Goal: Task Accomplishment & Management: Manage account settings

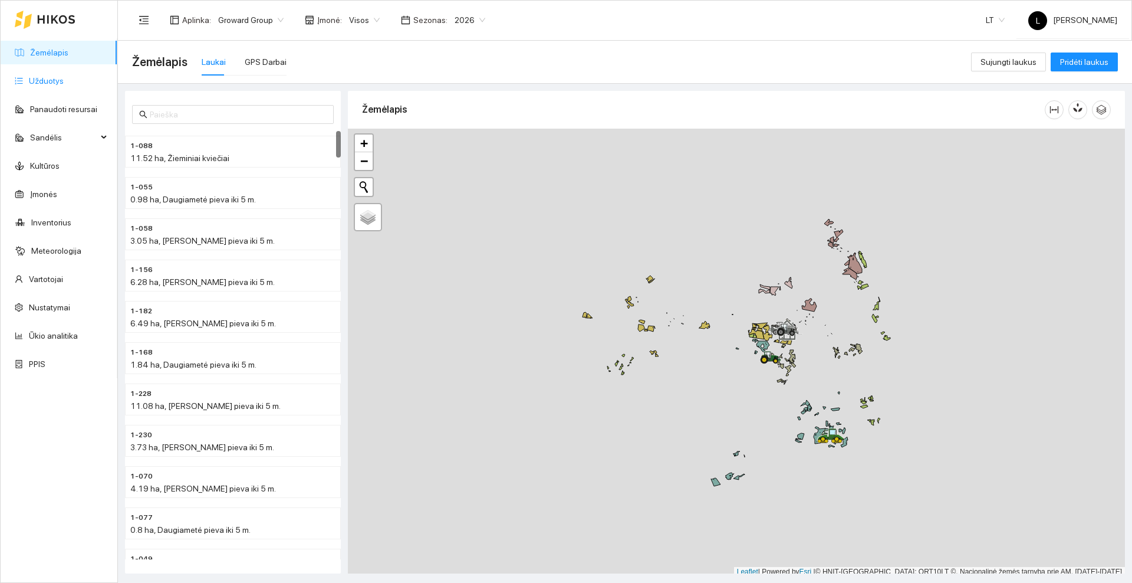
click at [48, 80] on link "Užduotys" at bounding box center [46, 80] width 35 height 9
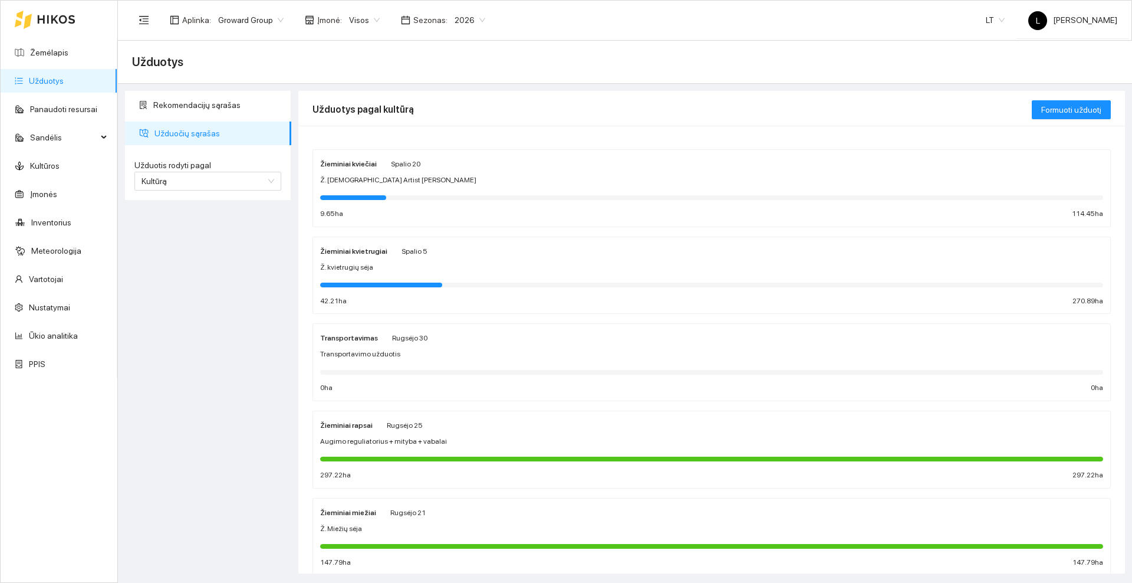
click at [462, 249] on div "Žieminiai kvietrugiai Spalio 5" at bounding box center [711, 250] width 783 height 13
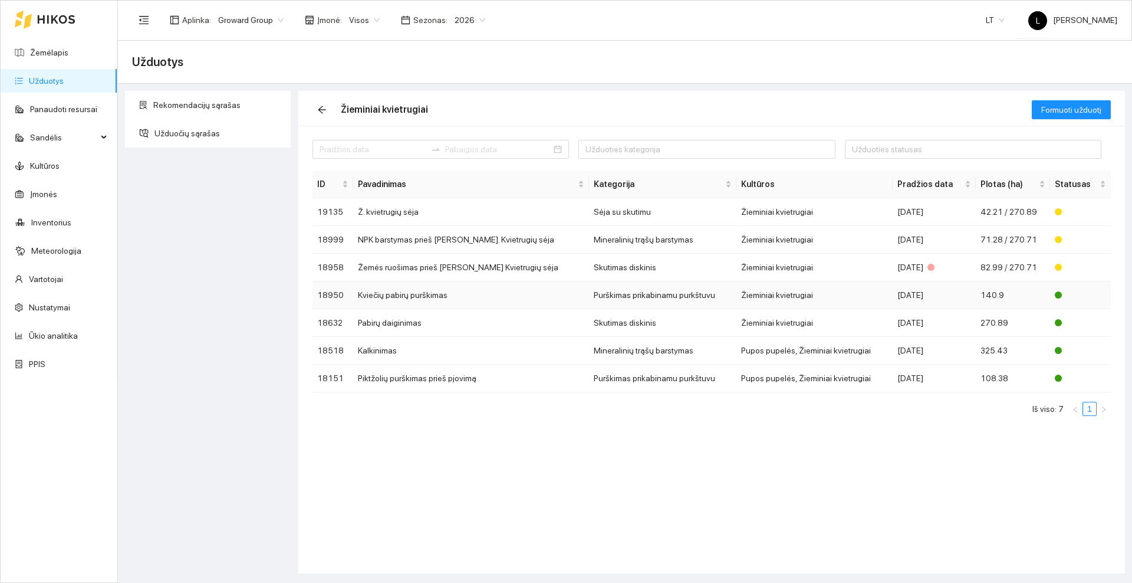
click at [420, 294] on td "Kviečių pabirų purškimas" at bounding box center [471, 295] width 236 height 28
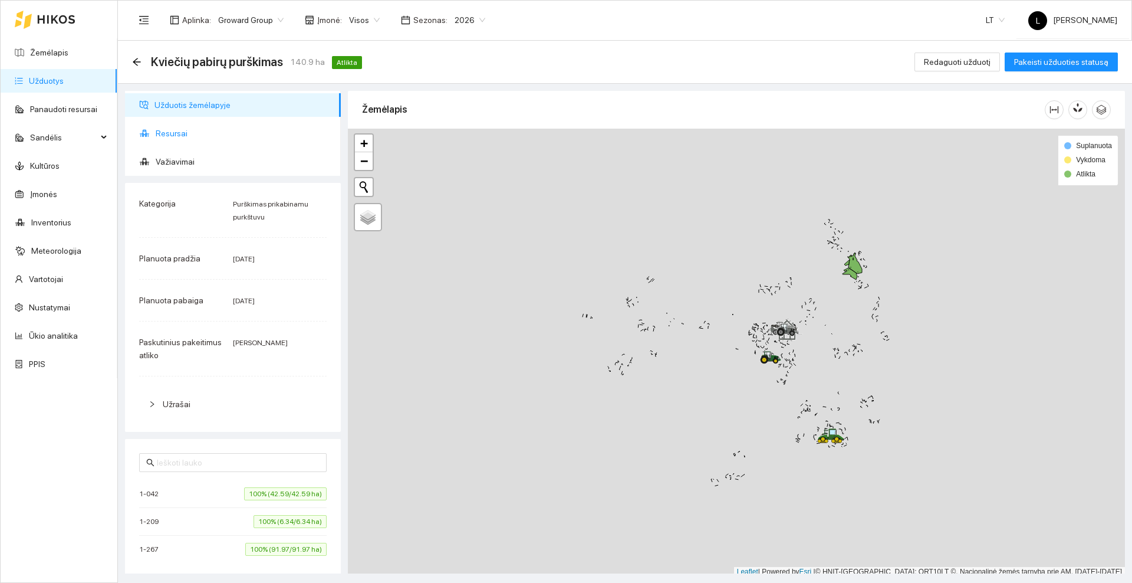
click at [182, 133] on span "Resursai" at bounding box center [244, 134] width 176 height 24
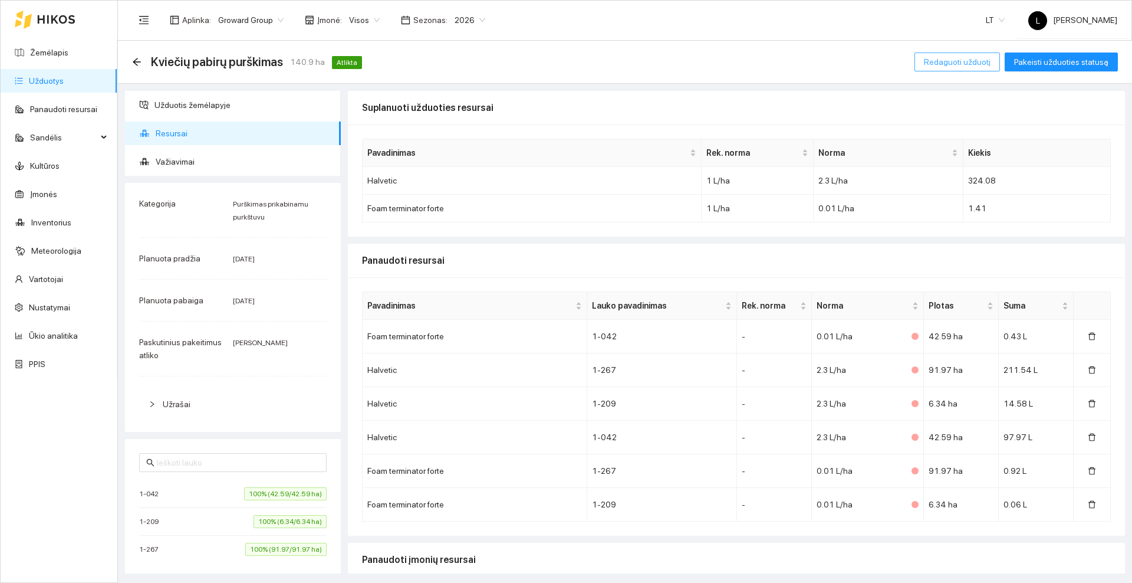
click at [961, 67] on span "Redaguoti užduotį" at bounding box center [957, 61] width 67 height 13
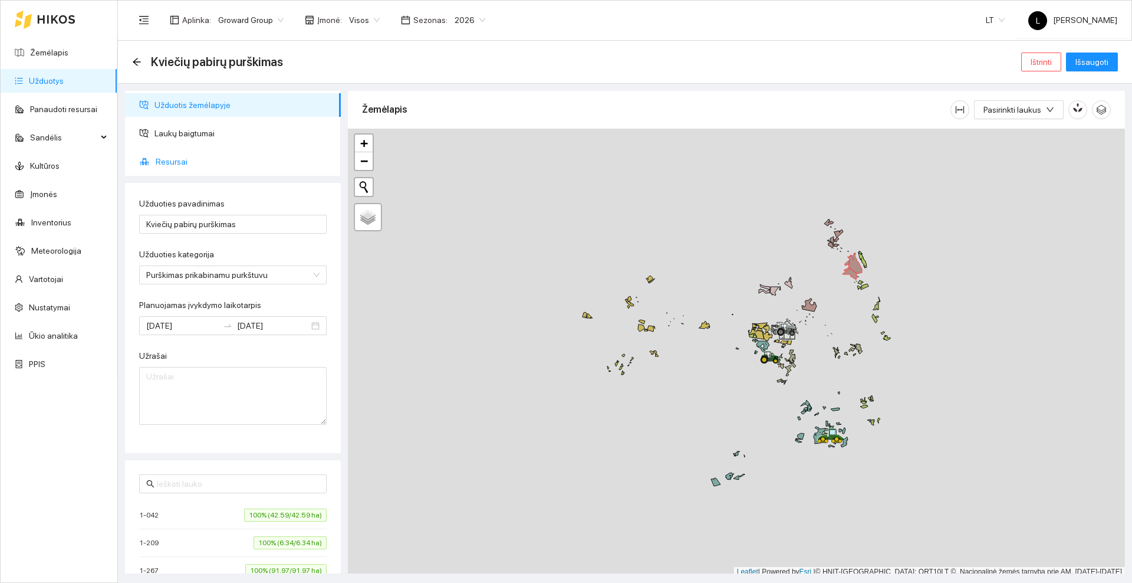
click at [189, 157] on span "Resursai" at bounding box center [244, 162] width 176 height 24
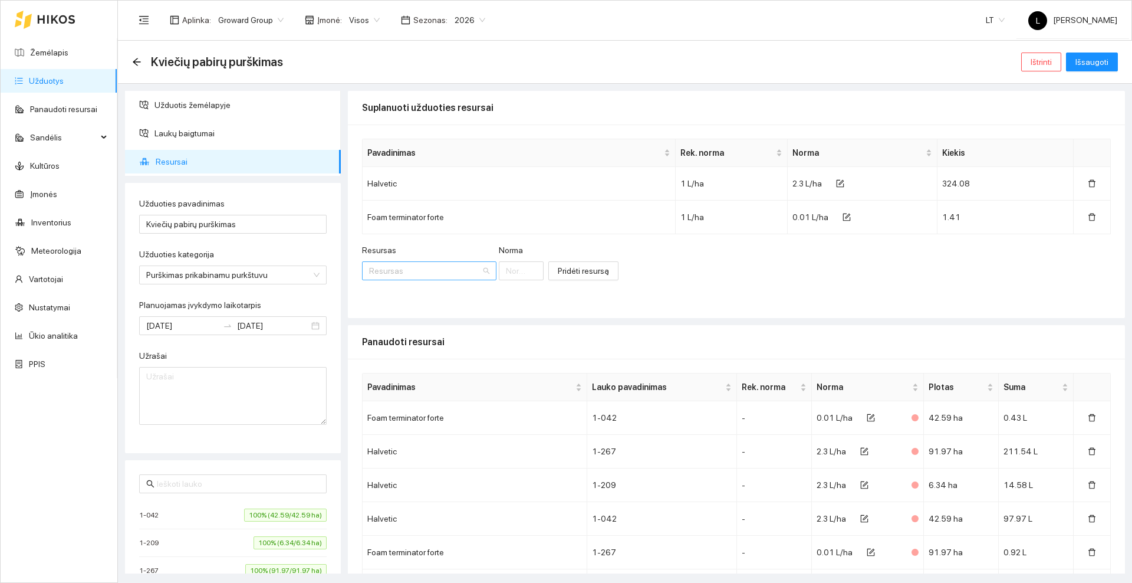
click at [432, 271] on input "Resursas" at bounding box center [425, 271] width 112 height 18
type input "Pesti"
click at [450, 293] on span "Pesti" at bounding box center [450, 294] width 18 height 9
type input "1"
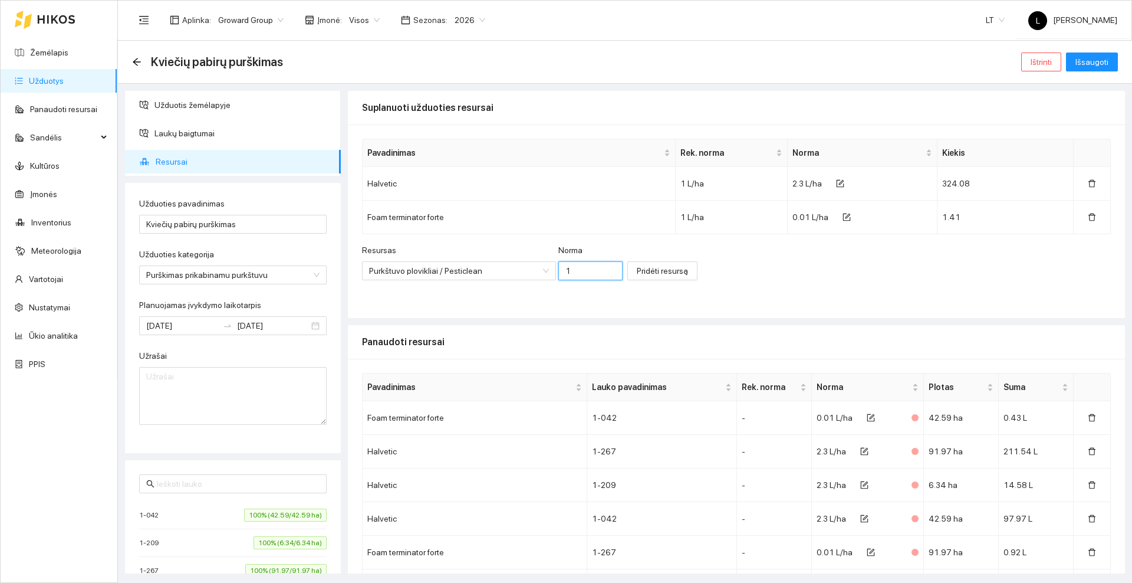
click at [564, 270] on input "1" at bounding box center [591, 270] width 65 height 19
type input "0.028"
click at [652, 275] on span "Pridėti resursą" at bounding box center [662, 270] width 51 height 13
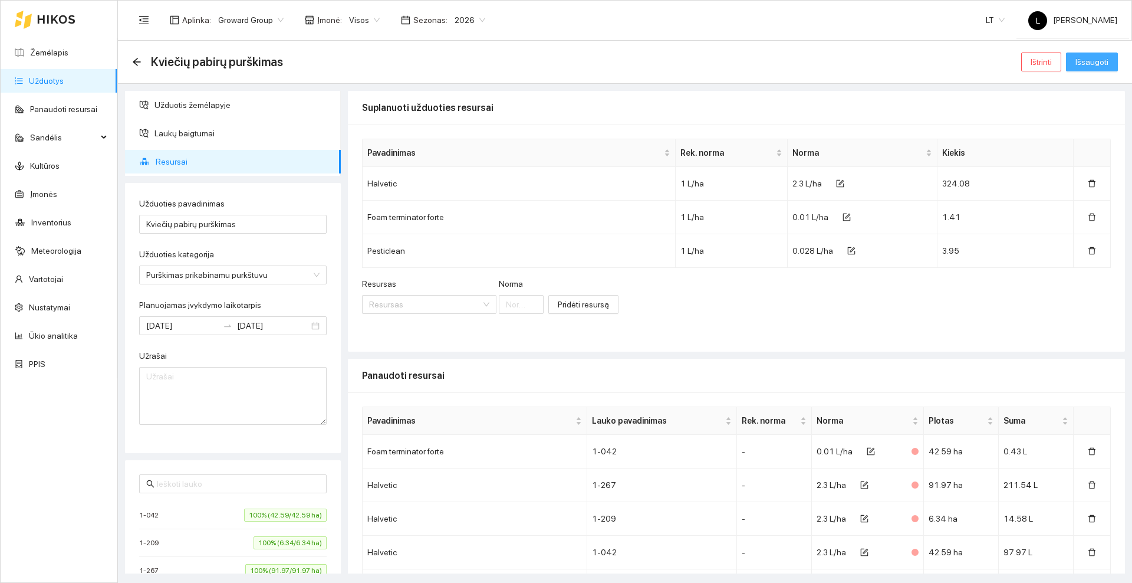
click at [1086, 61] on span "Išsaugoti" at bounding box center [1092, 61] width 33 height 13
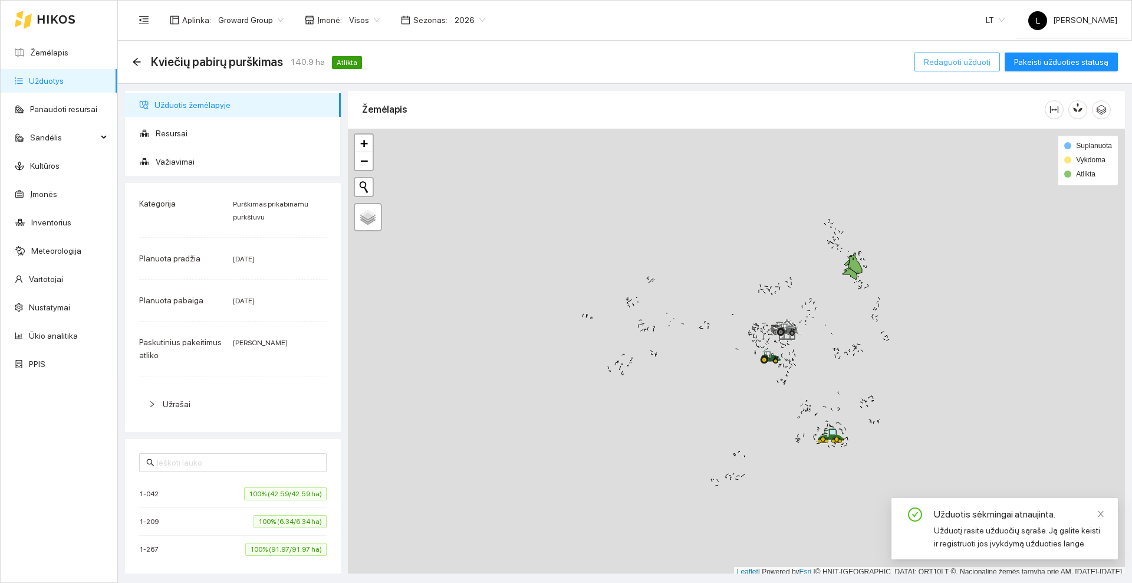
click at [951, 63] on span "Redaguoti užduotį" at bounding box center [957, 61] width 67 height 13
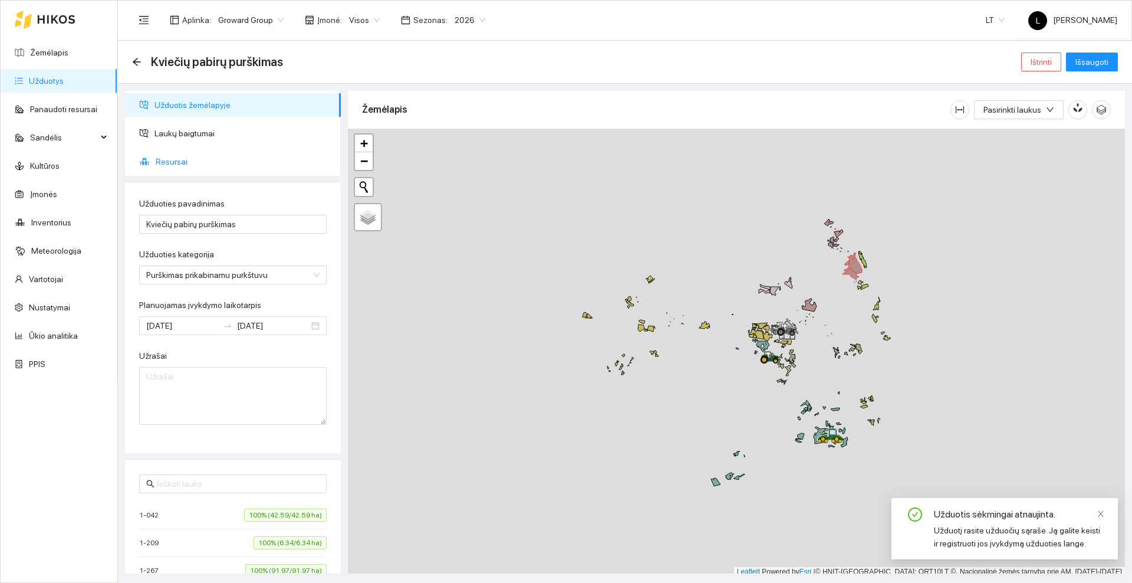
click at [171, 156] on span "Resursai" at bounding box center [244, 162] width 176 height 24
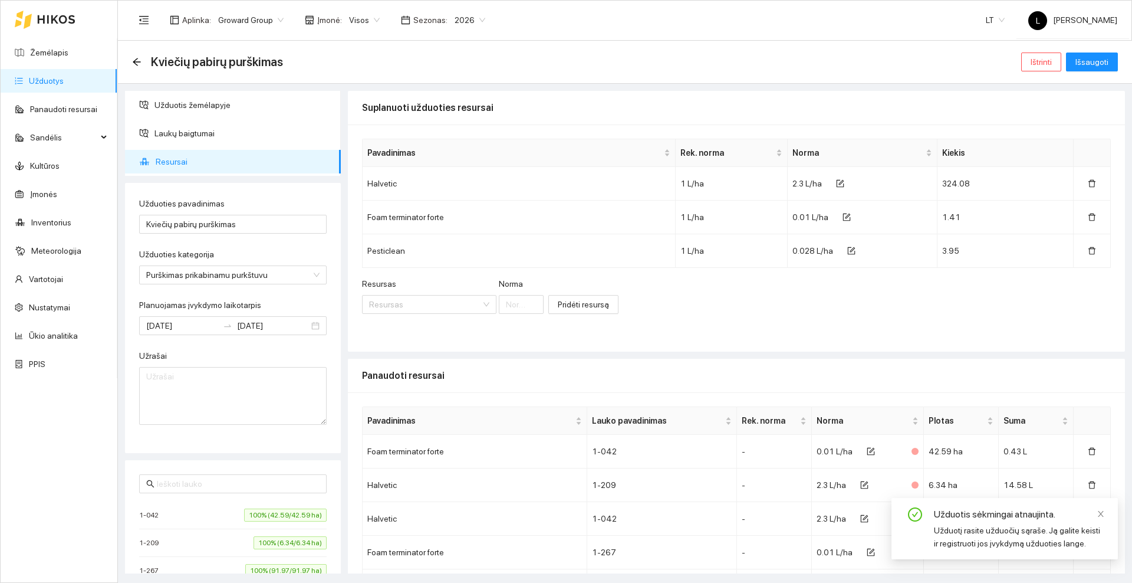
scroll to position [114, 0]
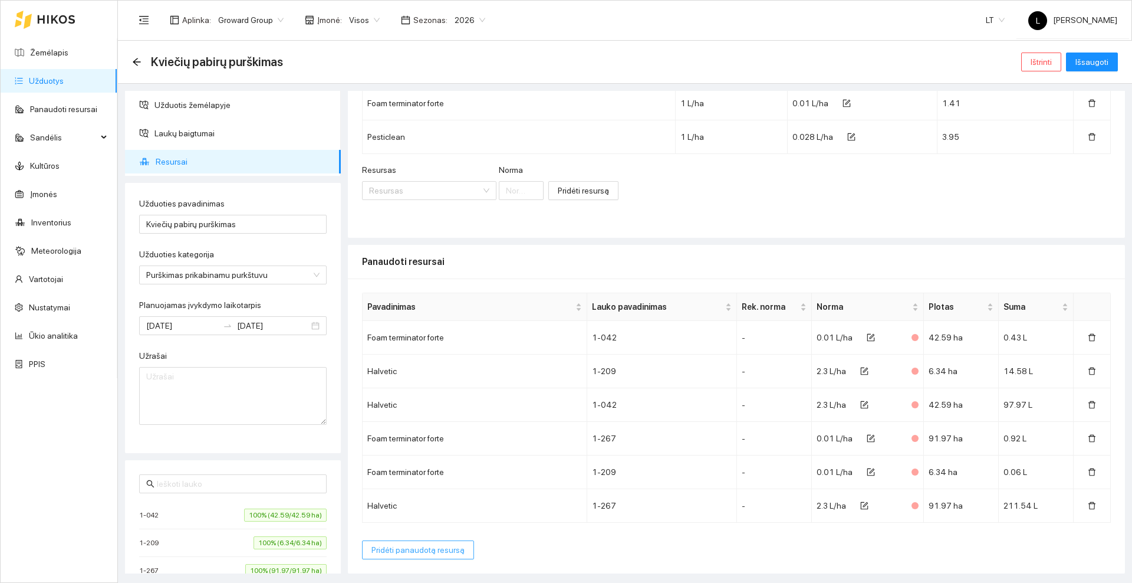
click at [425, 550] on span "Pridėti panaudotą resursą" at bounding box center [418, 549] width 93 height 13
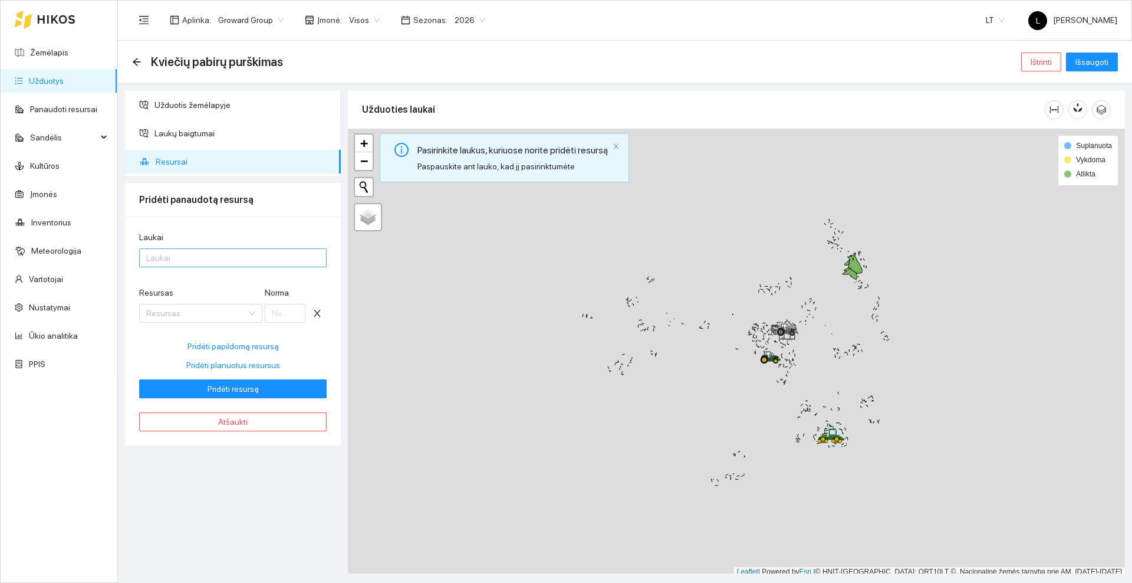
click at [179, 258] on div at bounding box center [227, 258] width 170 height 14
click at [175, 281] on div "Visi laukai" at bounding box center [232, 281] width 173 height 13
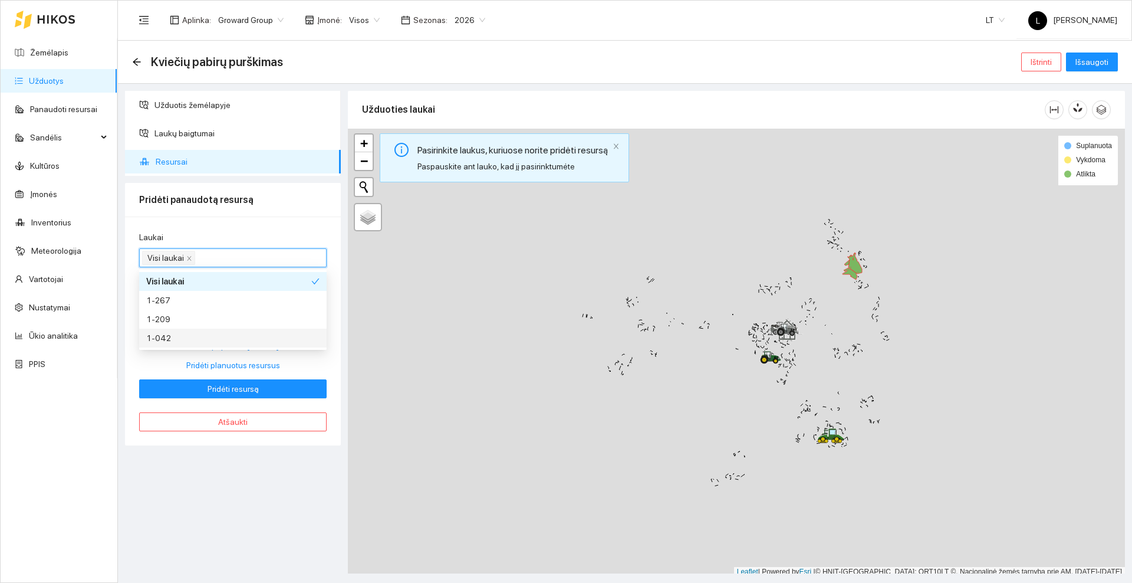
click at [232, 477] on div "Užduotis žemėlapyje Laukų baigtumai Resursai Pridėti panaudotą resursą Laukai V…" at bounding box center [233, 332] width 223 height 482
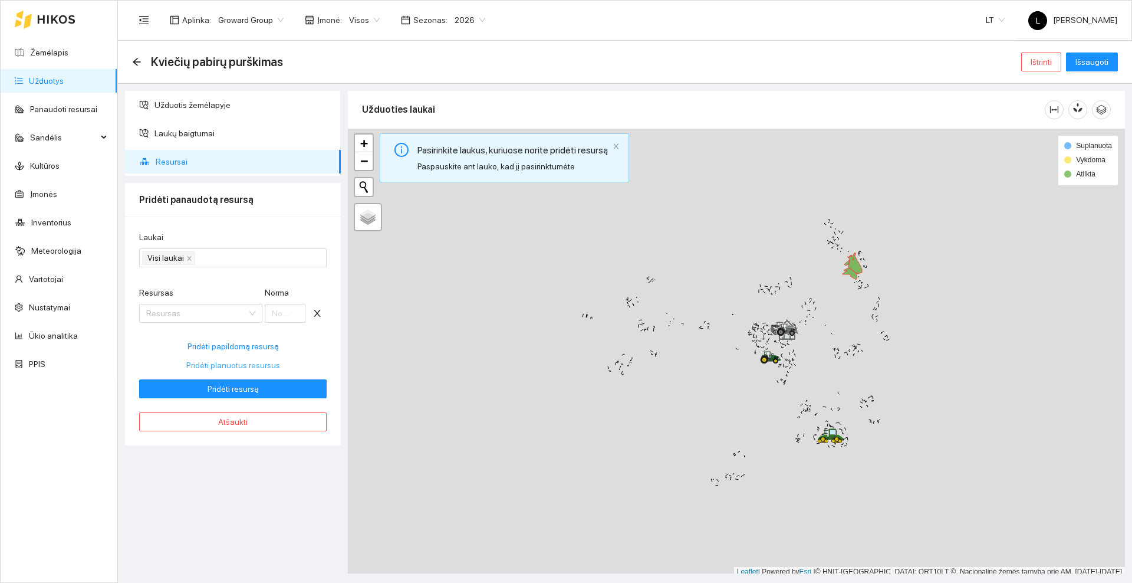
click at [231, 365] on span "Pridėti planuotus resursus" at bounding box center [233, 365] width 94 height 13
type input "2.3"
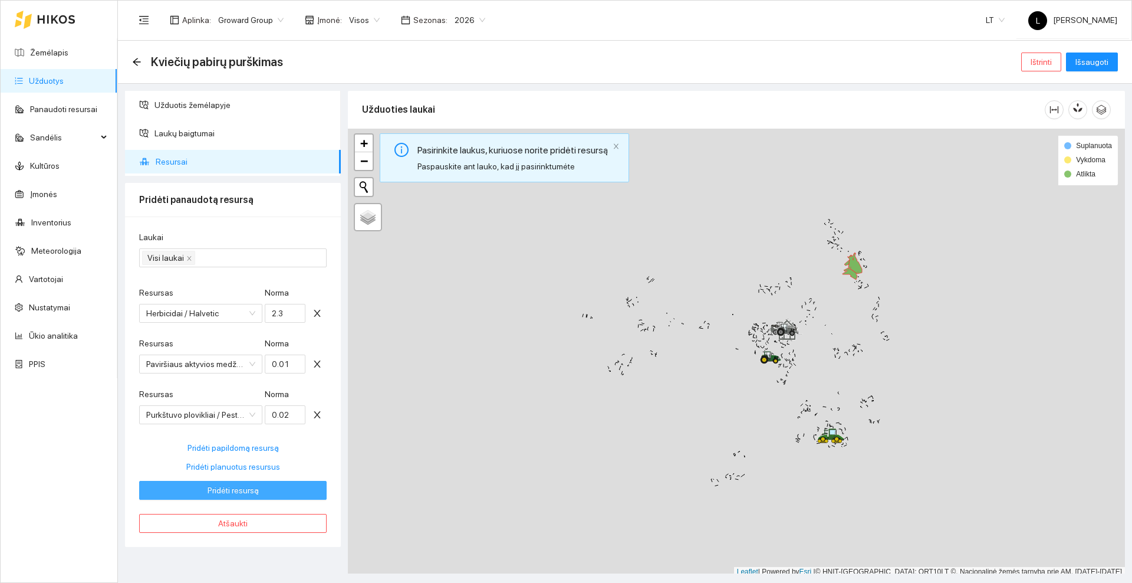
click at [245, 488] on span "Pridėti resursą" at bounding box center [233, 490] width 51 height 13
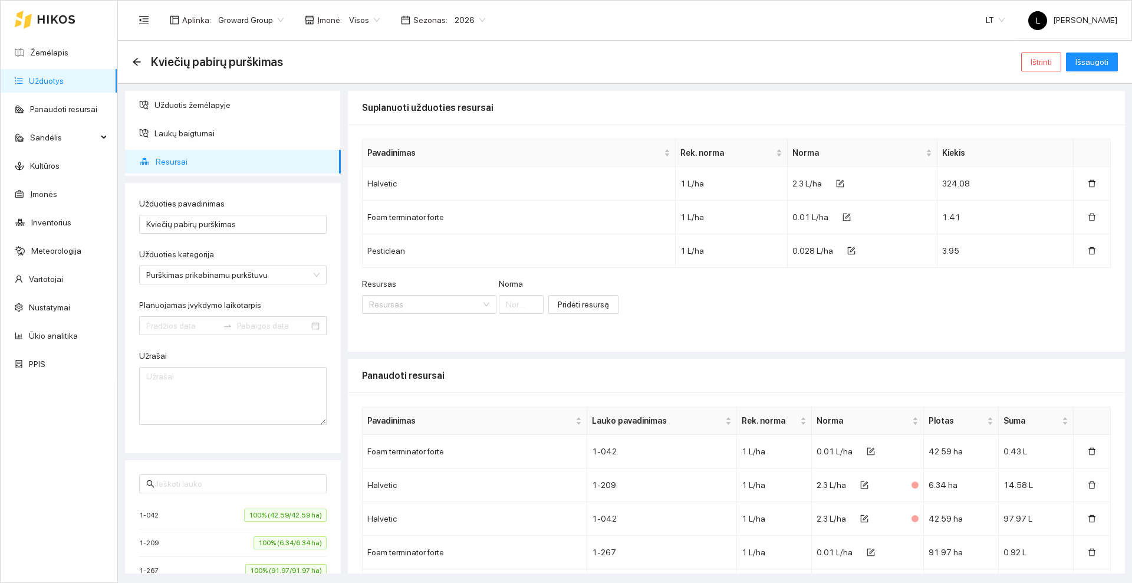
type input "[DATE]"
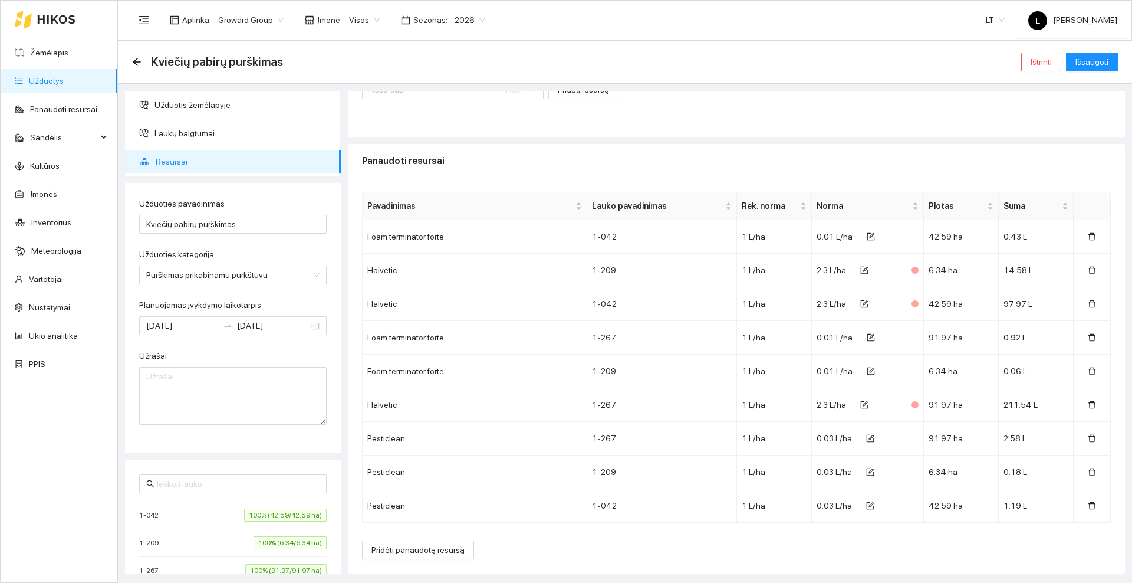
scroll to position [0, 0]
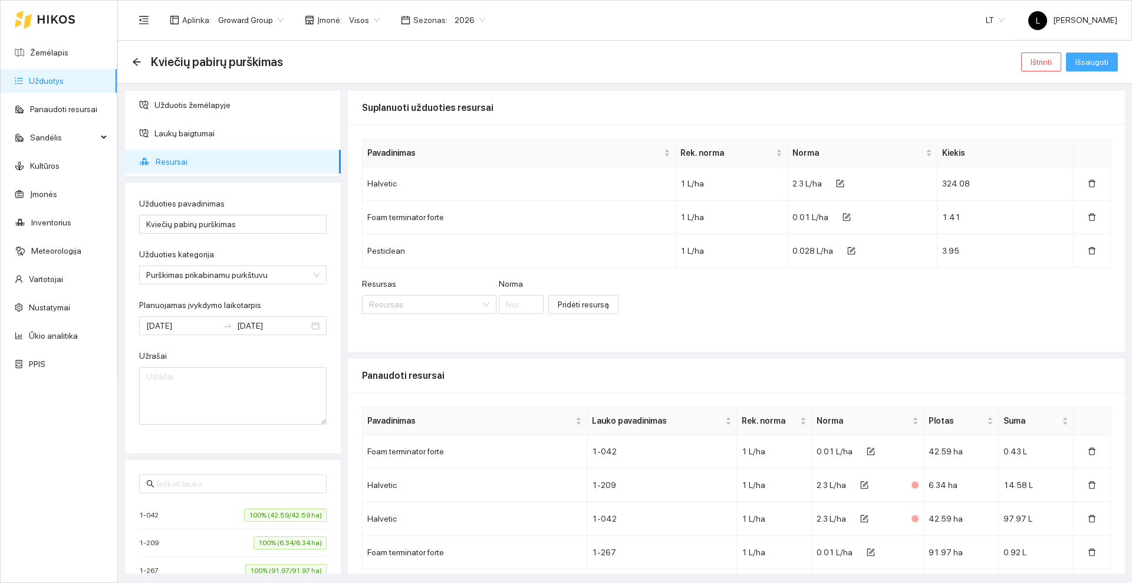
click at [1091, 61] on span "Išsaugoti" at bounding box center [1092, 61] width 33 height 13
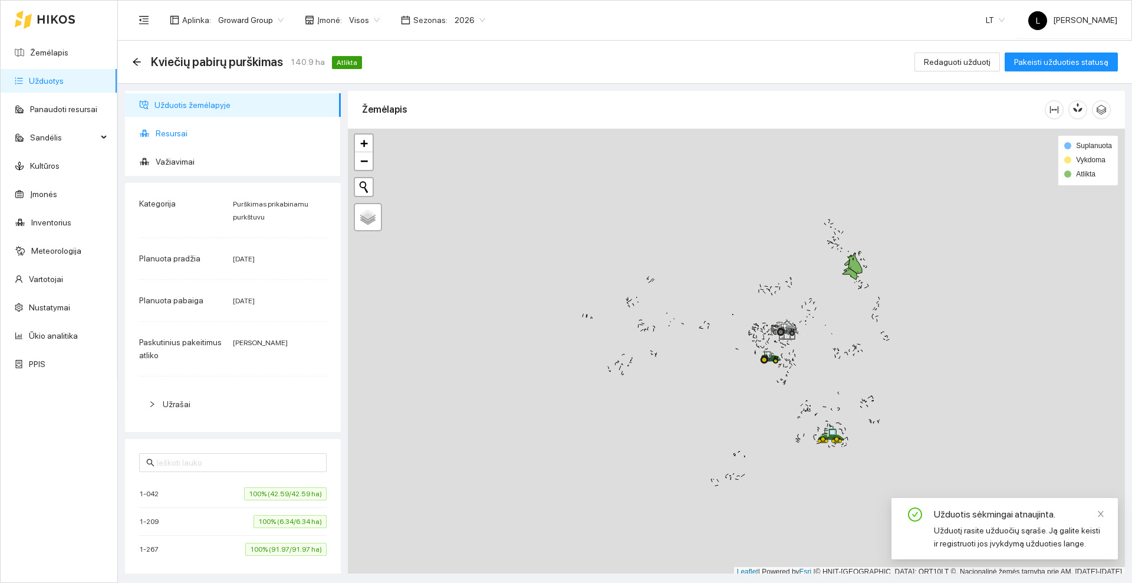
click at [219, 133] on span "Resursai" at bounding box center [244, 134] width 176 height 24
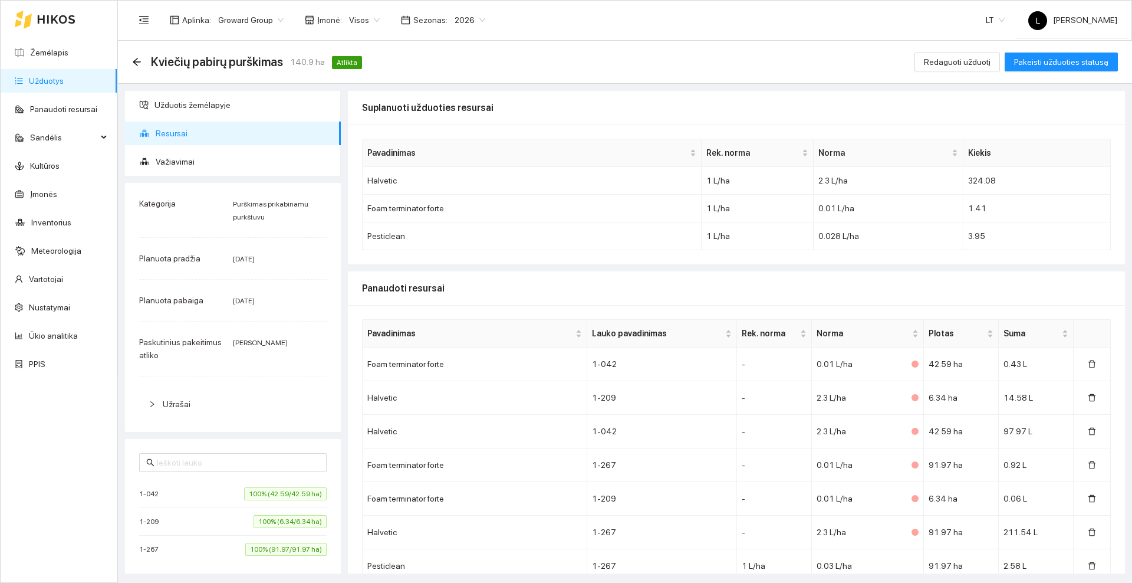
click at [43, 19] on icon at bounding box center [56, 19] width 37 height 8
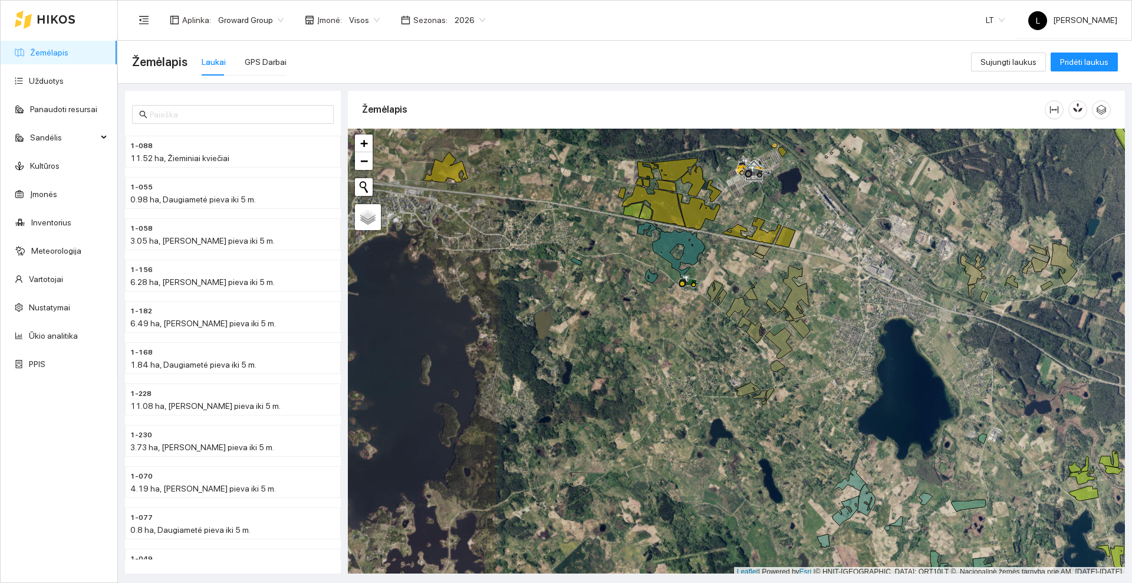
scroll to position [4, 0]
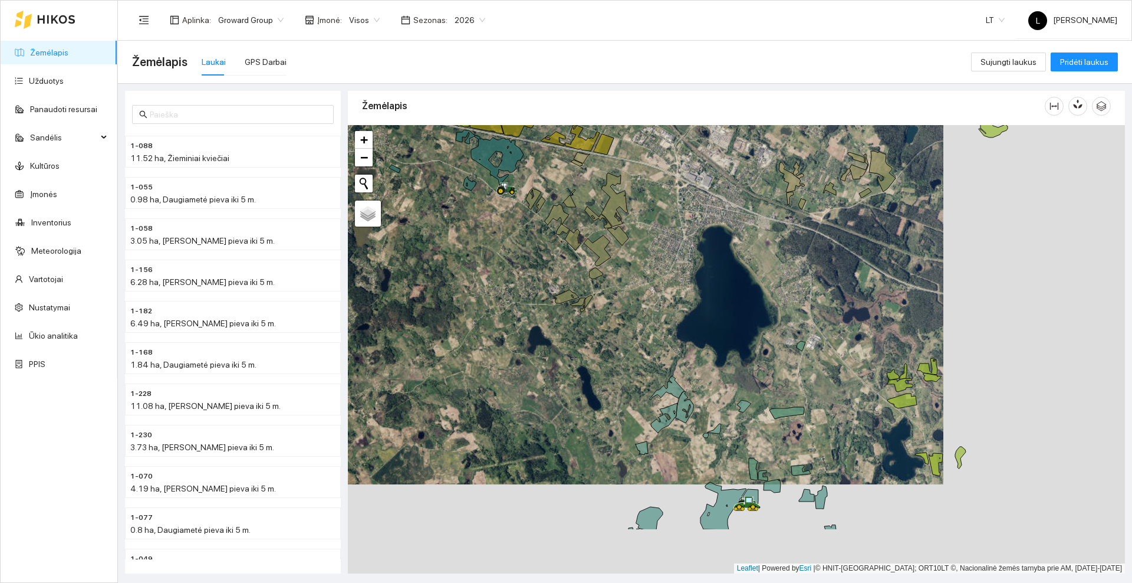
drag, startPoint x: 848, startPoint y: 365, endPoint x: 711, endPoint y: 273, distance: 165.1
click at [711, 273] on div at bounding box center [736, 349] width 777 height 448
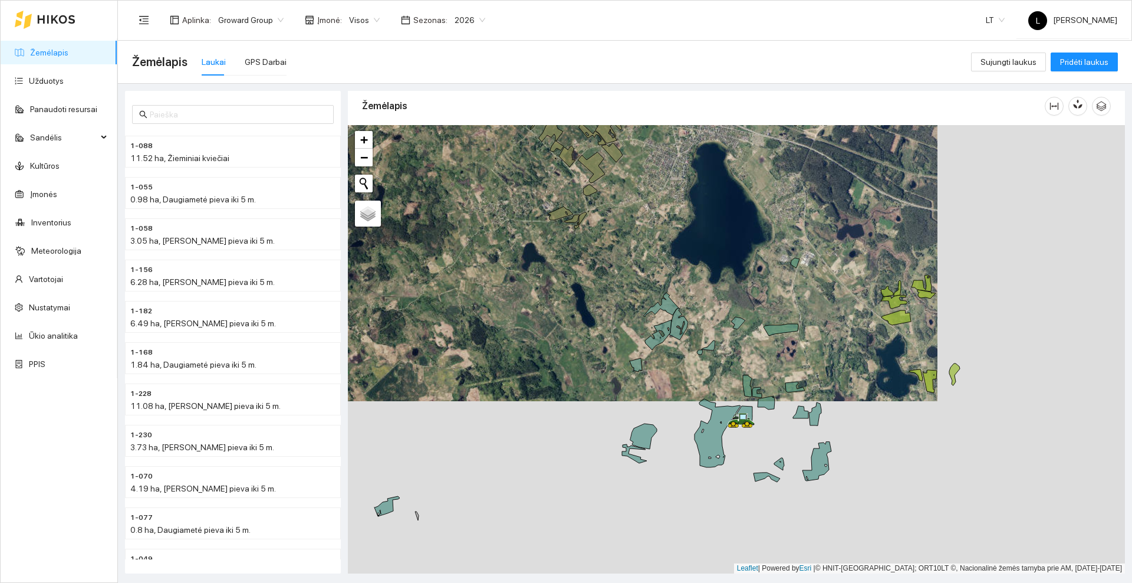
drag, startPoint x: 770, startPoint y: 334, endPoint x: 763, endPoint y: 257, distance: 77.6
click at [761, 241] on div at bounding box center [736, 349] width 777 height 448
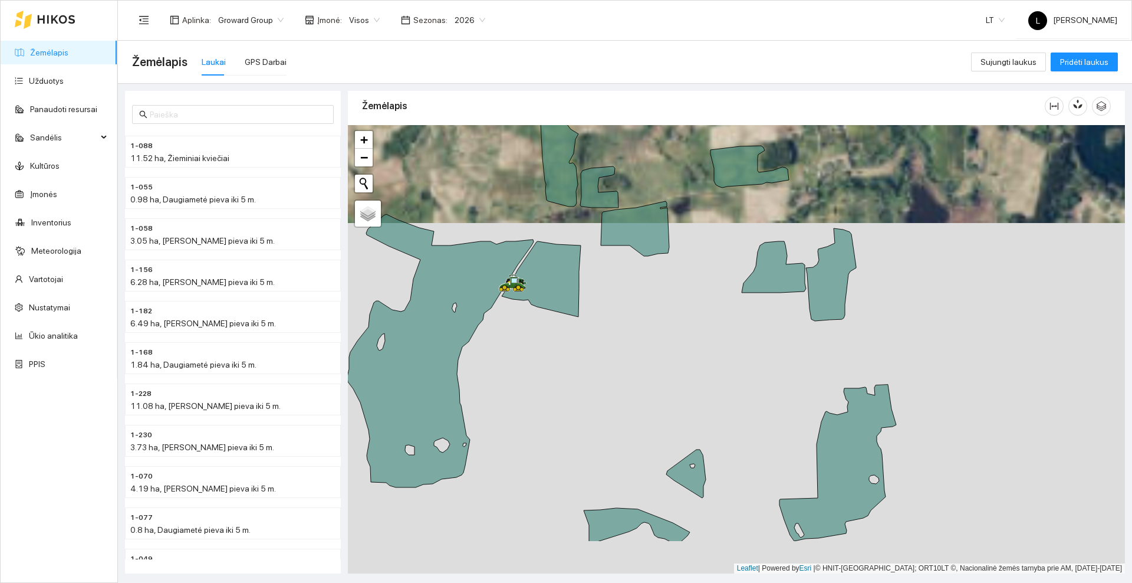
drag, startPoint x: 808, startPoint y: 471, endPoint x: 797, endPoint y: 377, distance: 94.4
click at [797, 377] on div at bounding box center [736, 349] width 777 height 448
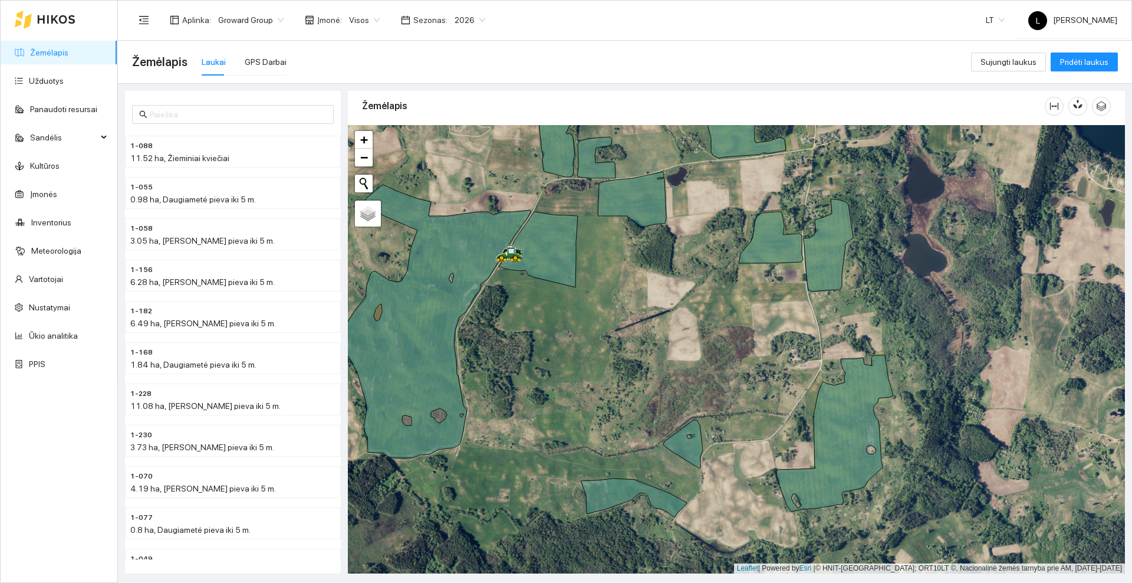
click at [58, 15] on icon at bounding box center [56, 19] width 38 height 9
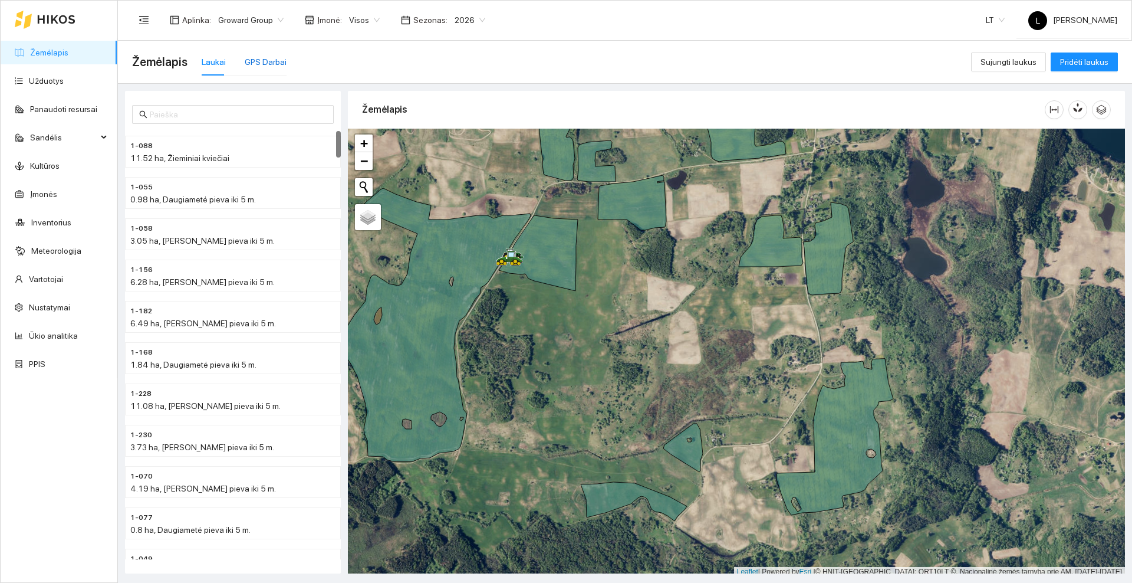
click at [271, 57] on div "GPS Darbai" at bounding box center [266, 61] width 42 height 13
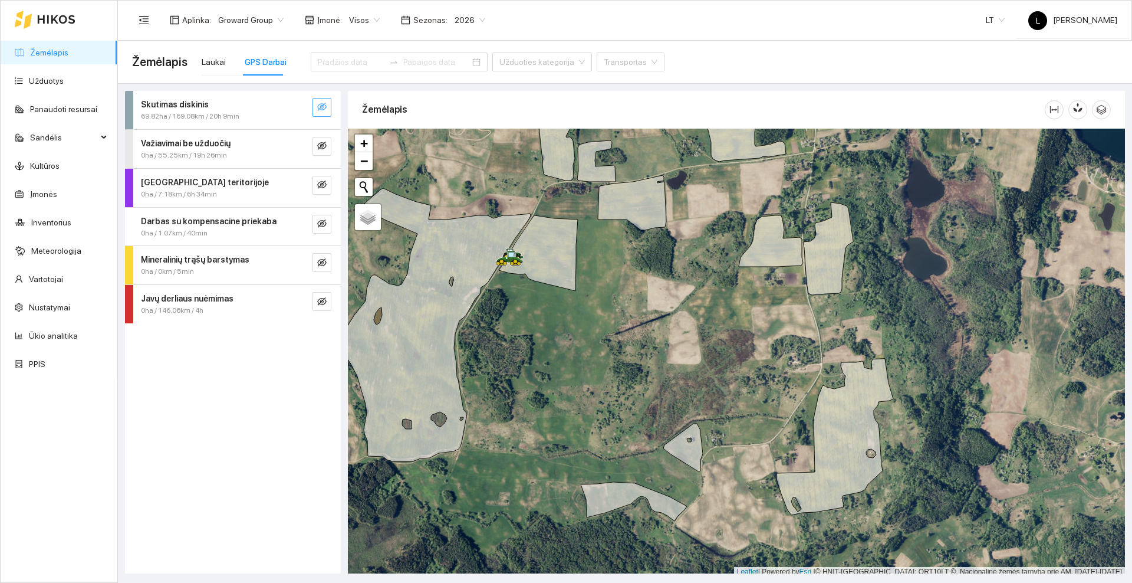
click at [324, 110] on icon "eye-invisible" at bounding box center [321, 106] width 9 height 9
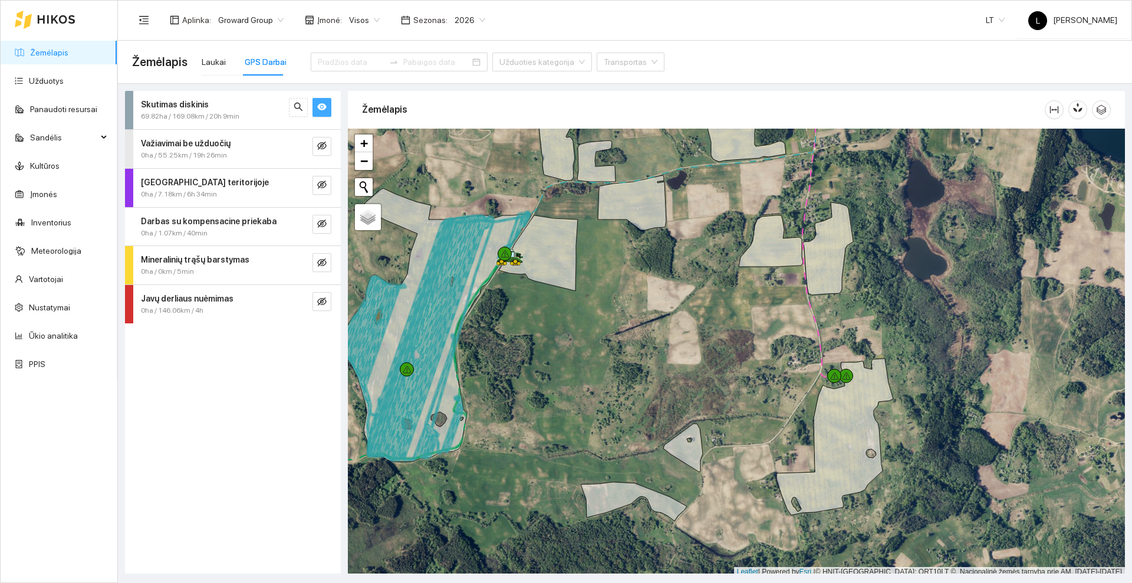
scroll to position [4, 0]
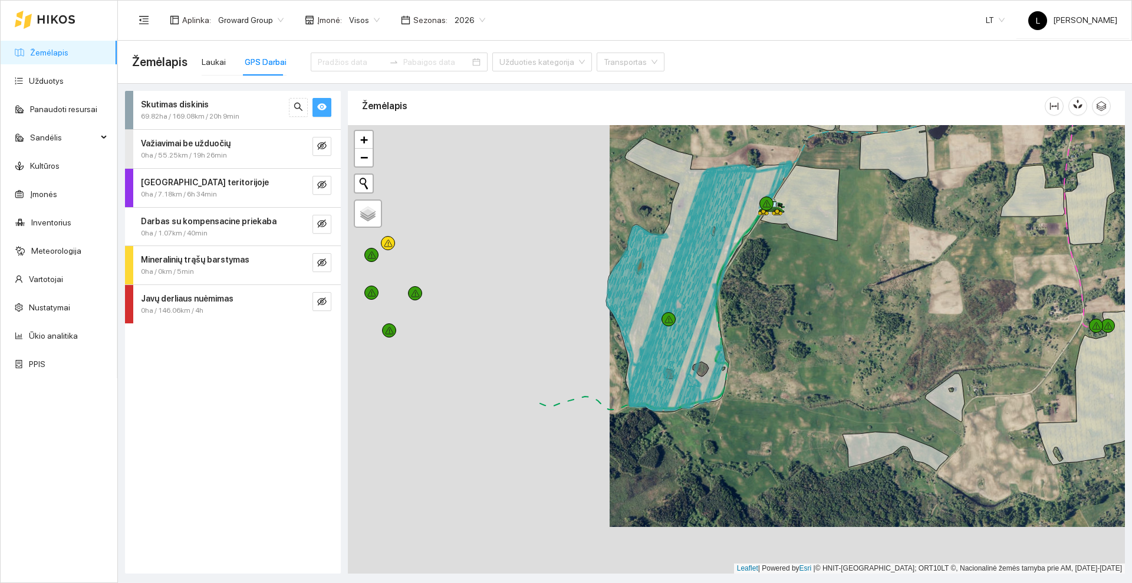
drag, startPoint x: 543, startPoint y: 442, endPoint x: 875, endPoint y: 379, distance: 338.0
click at [875, 379] on div at bounding box center [736, 349] width 777 height 448
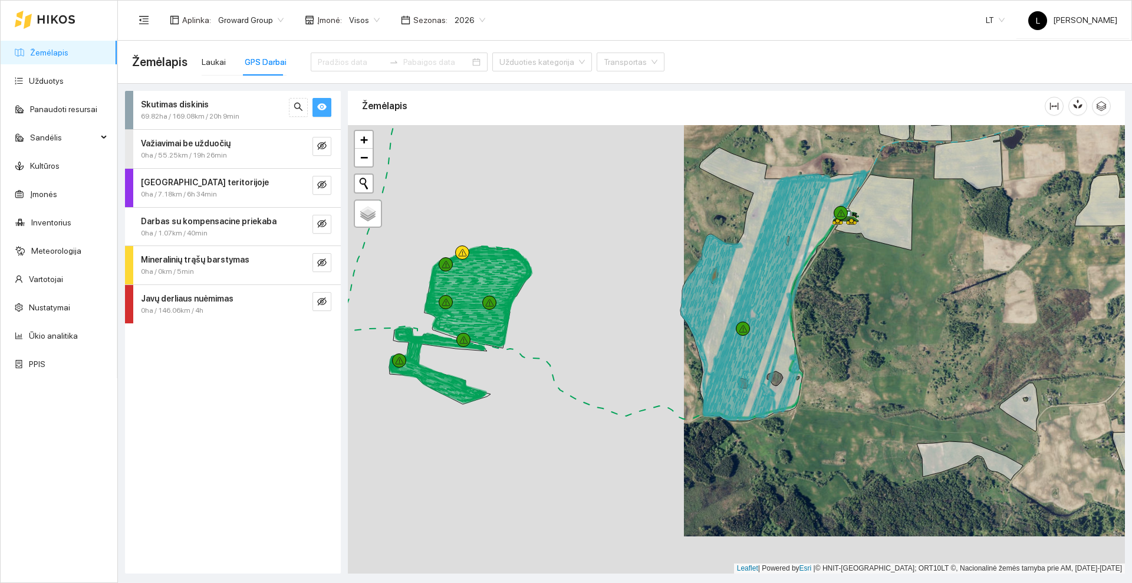
drag, startPoint x: 571, startPoint y: 316, endPoint x: 587, endPoint y: 394, distance: 80.2
click at [587, 394] on div at bounding box center [736, 349] width 777 height 448
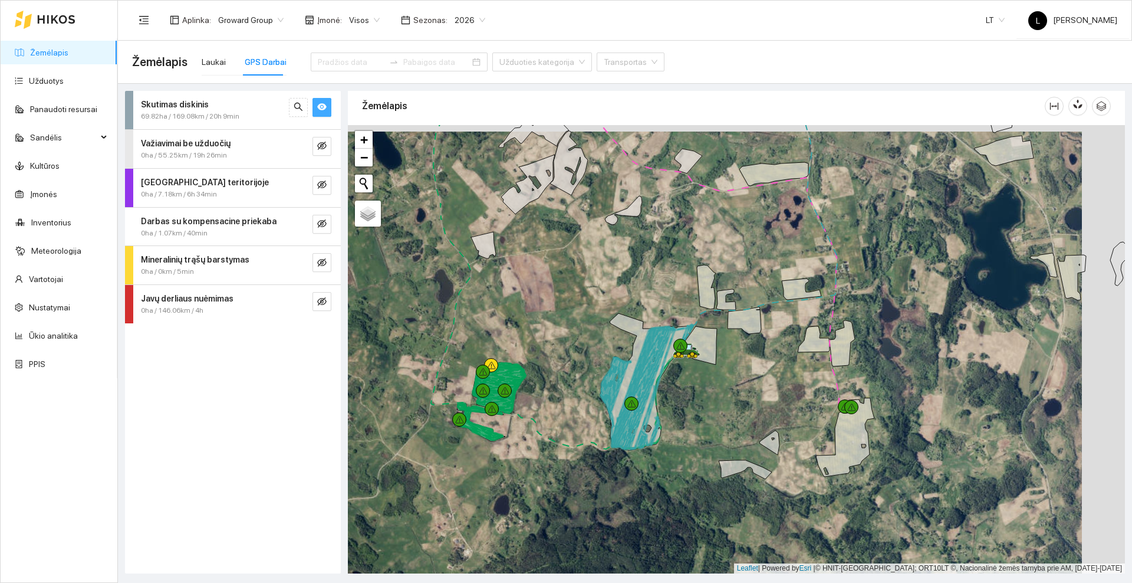
drag, startPoint x: 717, startPoint y: 397, endPoint x: 706, endPoint y: 398, distance: 10.7
click at [706, 398] on div at bounding box center [736, 349] width 777 height 448
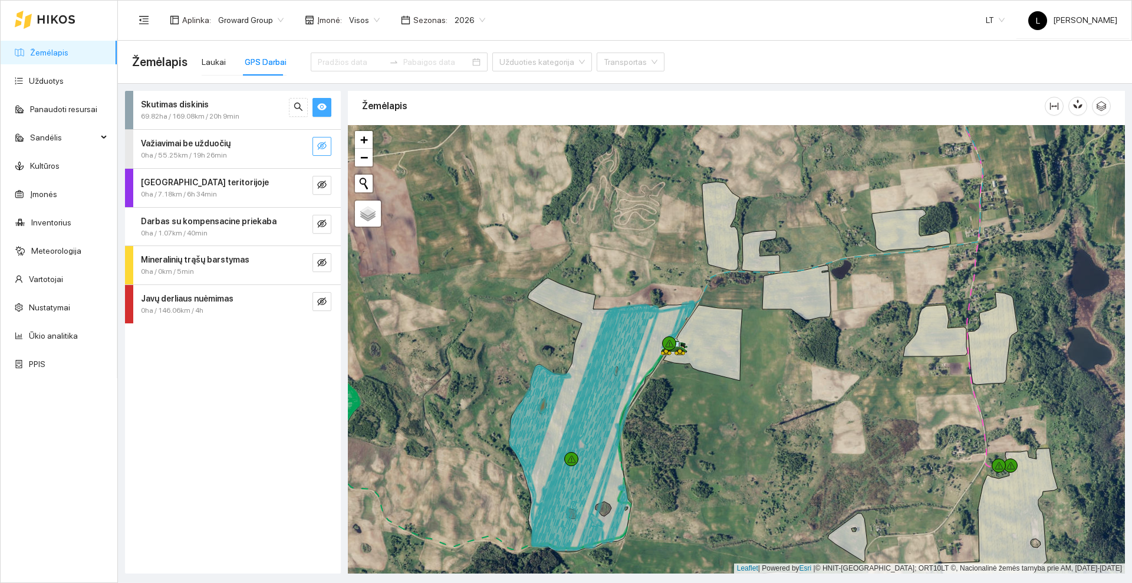
click at [317, 145] on icon "eye-invisible" at bounding box center [321, 145] width 9 height 9
click at [317, 145] on icon "eye" at bounding box center [321, 145] width 9 height 9
click at [317, 145] on icon "eye-invisible" at bounding box center [321, 145] width 9 height 9
click at [317, 145] on icon "eye" at bounding box center [321, 145] width 9 height 9
click at [325, 265] on icon "eye-invisible" at bounding box center [321, 262] width 9 height 9
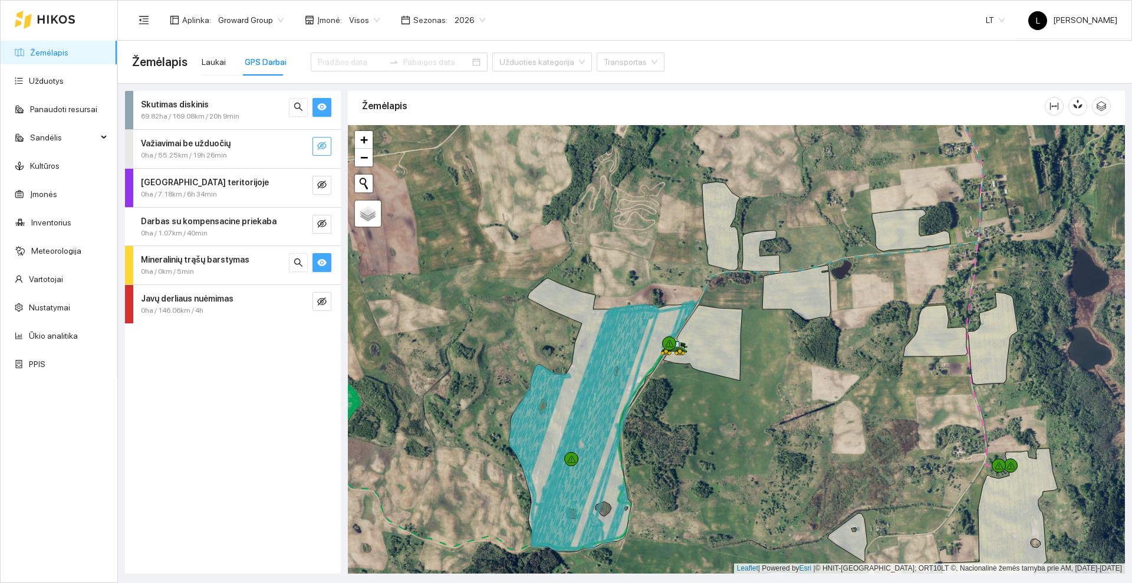
click at [325, 265] on icon "eye" at bounding box center [321, 262] width 9 height 9
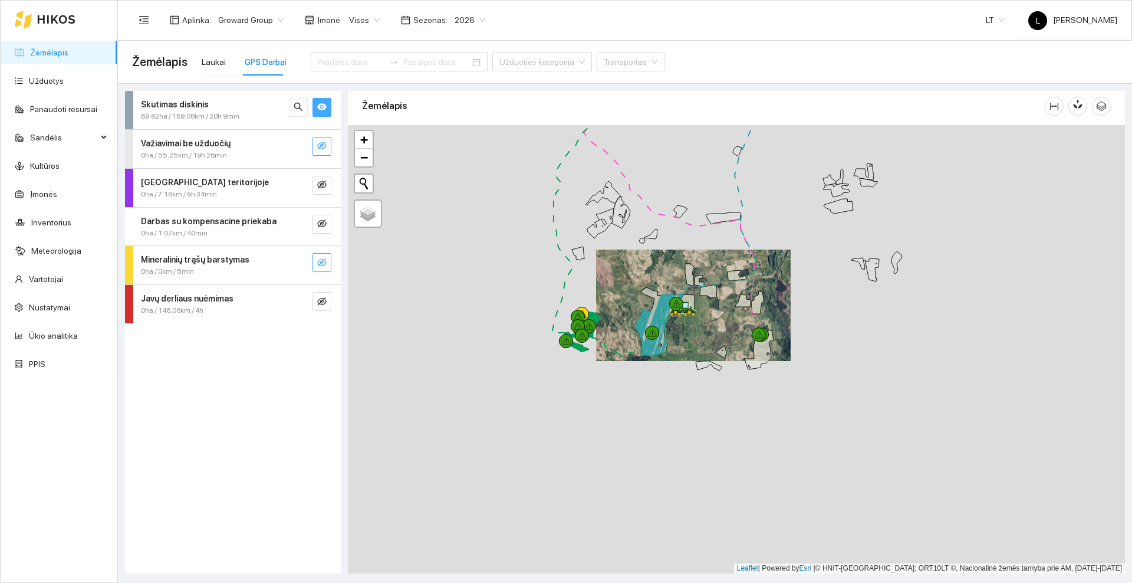
click at [580, 301] on div at bounding box center [736, 349] width 777 height 448
drag, startPoint x: 526, startPoint y: 264, endPoint x: 588, endPoint y: 373, distance: 125.5
click at [588, 373] on div at bounding box center [736, 349] width 777 height 448
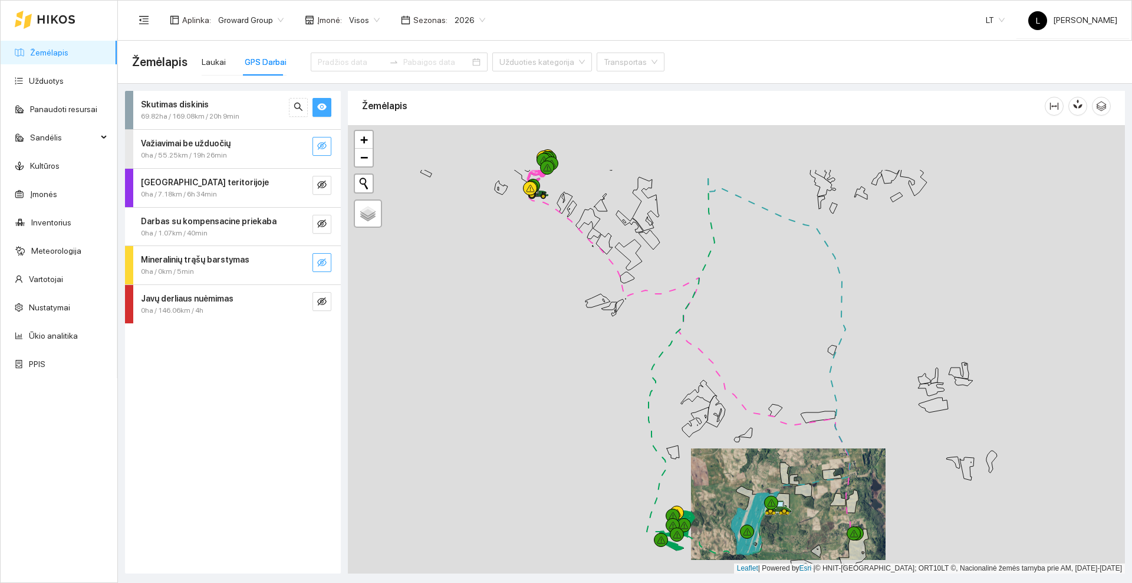
drag, startPoint x: 564, startPoint y: 331, endPoint x: 580, endPoint y: 432, distance: 102.1
click at [580, 432] on div at bounding box center [736, 349] width 777 height 448
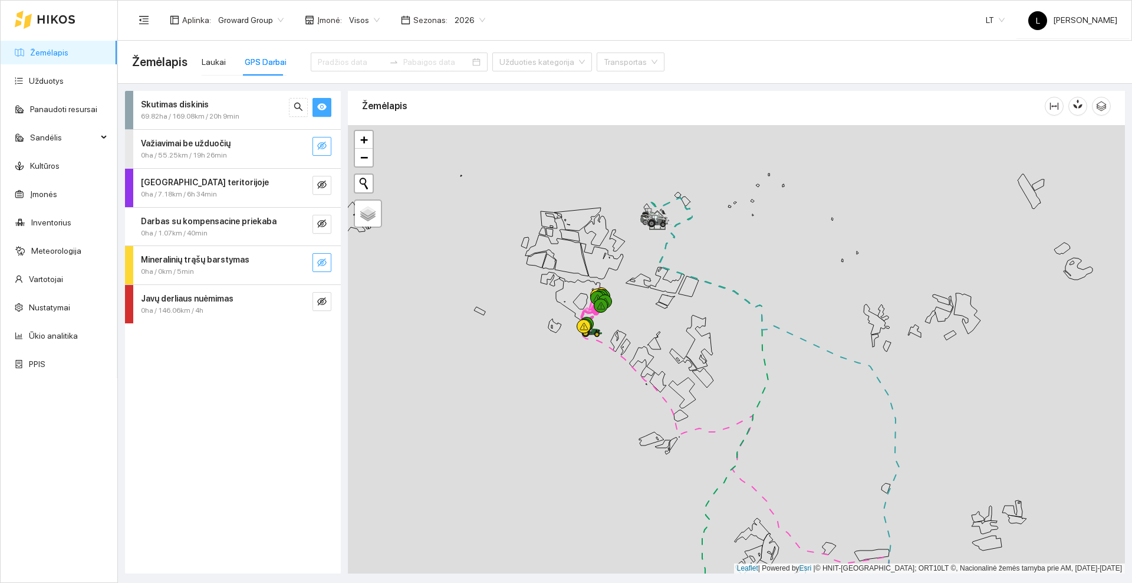
drag, startPoint x: 516, startPoint y: 311, endPoint x: 567, endPoint y: 397, distance: 99.7
click at [567, 397] on div at bounding box center [736, 349] width 777 height 448
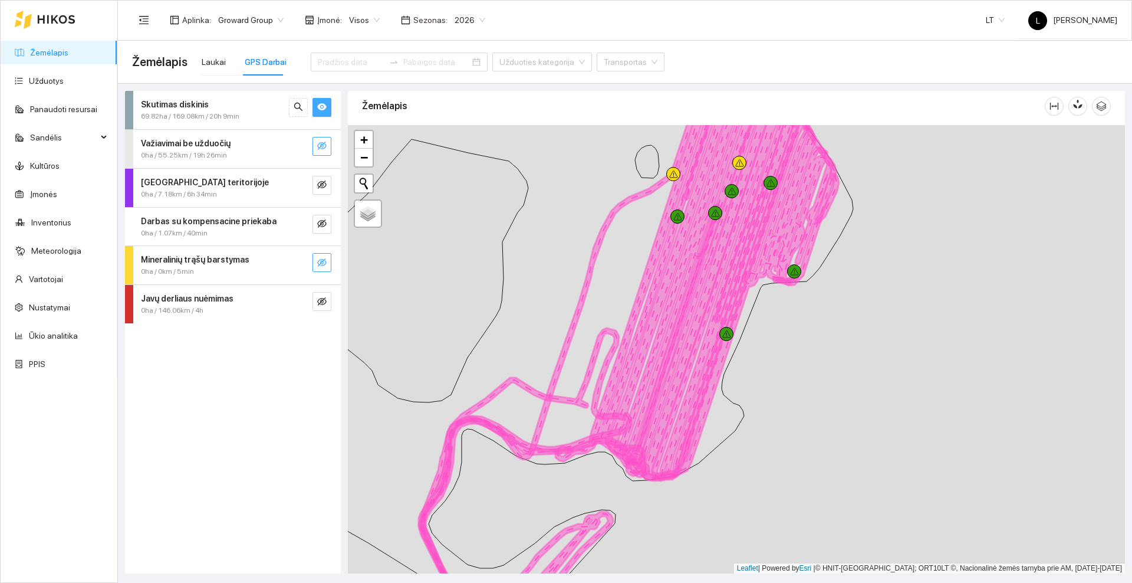
drag, startPoint x: 678, startPoint y: 222, endPoint x: 628, endPoint y: 335, distance: 124.1
click at [628, 335] on icon at bounding box center [633, 294] width 155 height 342
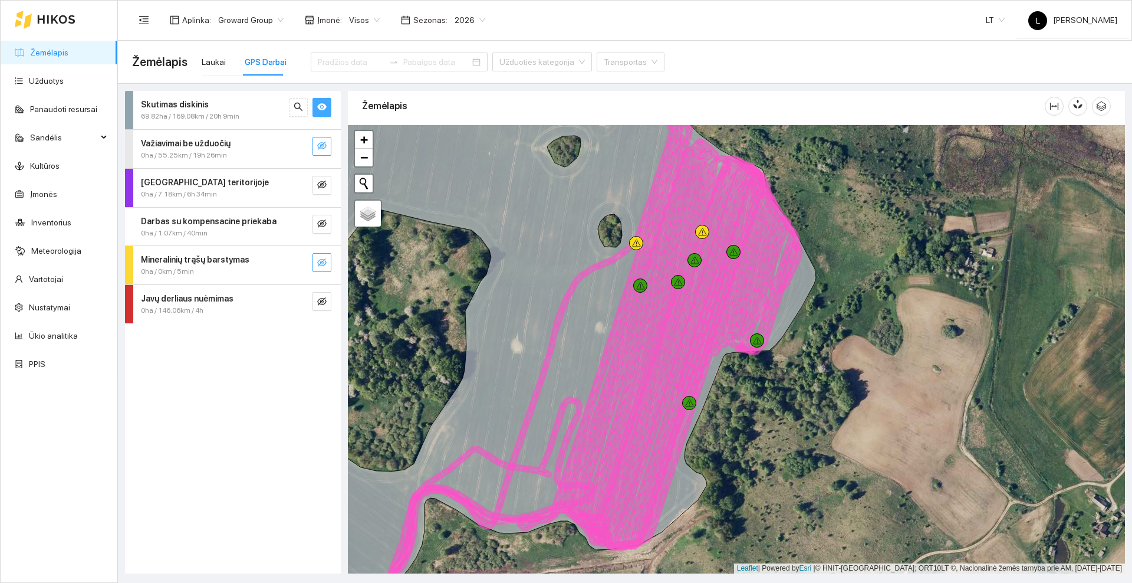
click at [53, 16] on icon at bounding box center [56, 19] width 38 height 9
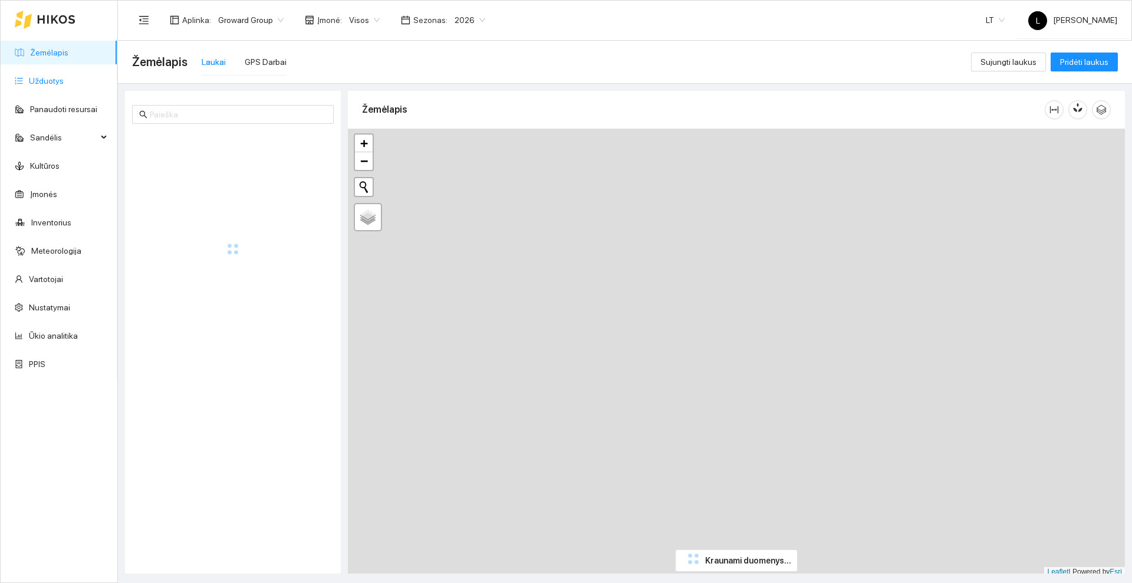
click at [45, 77] on link "Užduotys" at bounding box center [46, 80] width 35 height 9
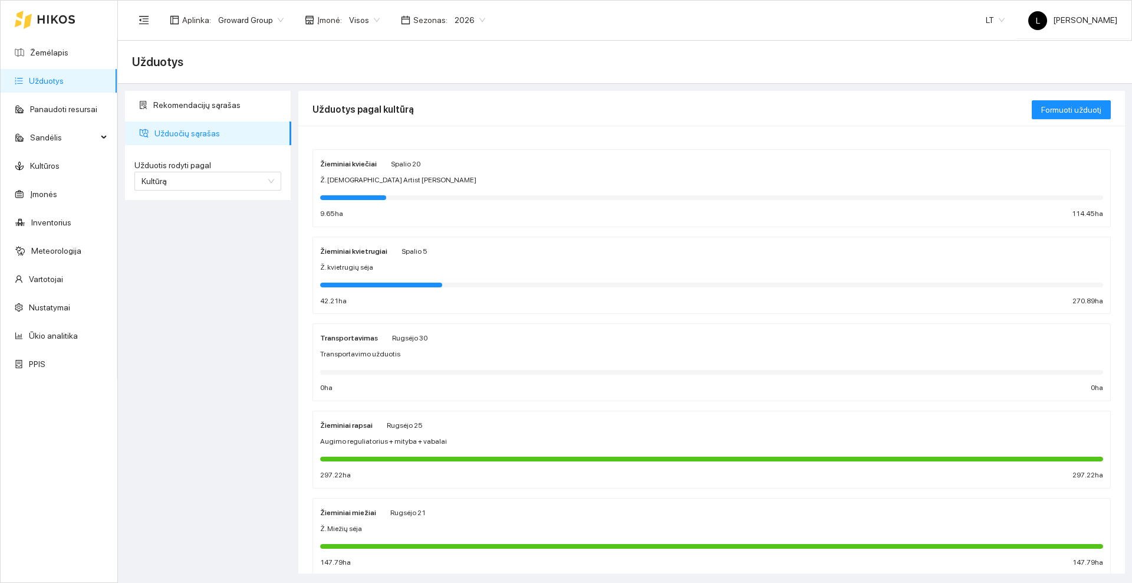
click at [606, 262] on div "Ž. kvietrugių sėja" at bounding box center [711, 267] width 783 height 11
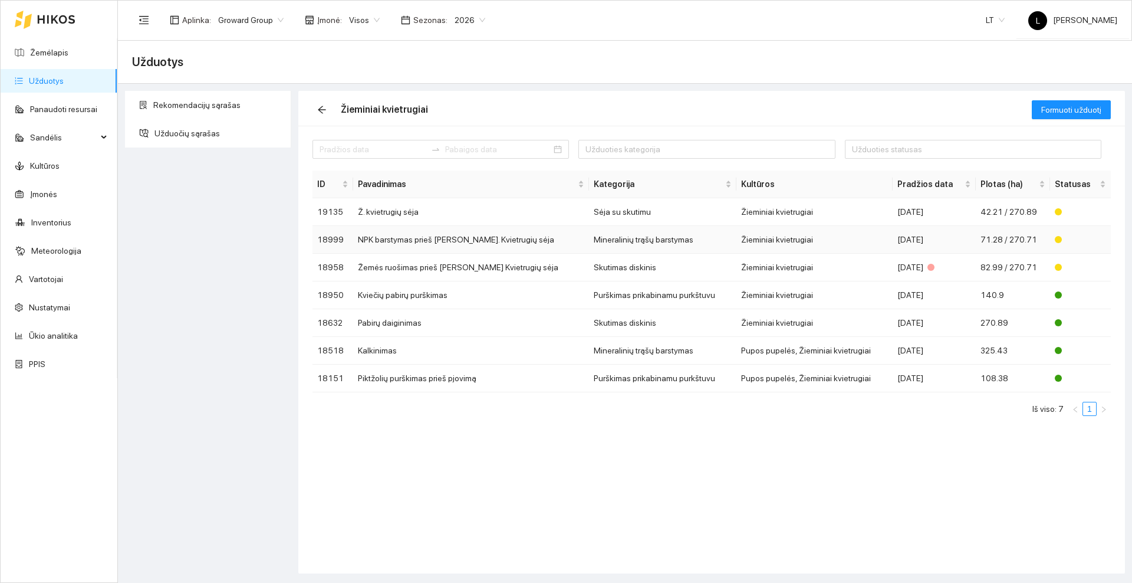
click at [589, 240] on td "Mineralinių trąšų barstymas" at bounding box center [662, 240] width 147 height 28
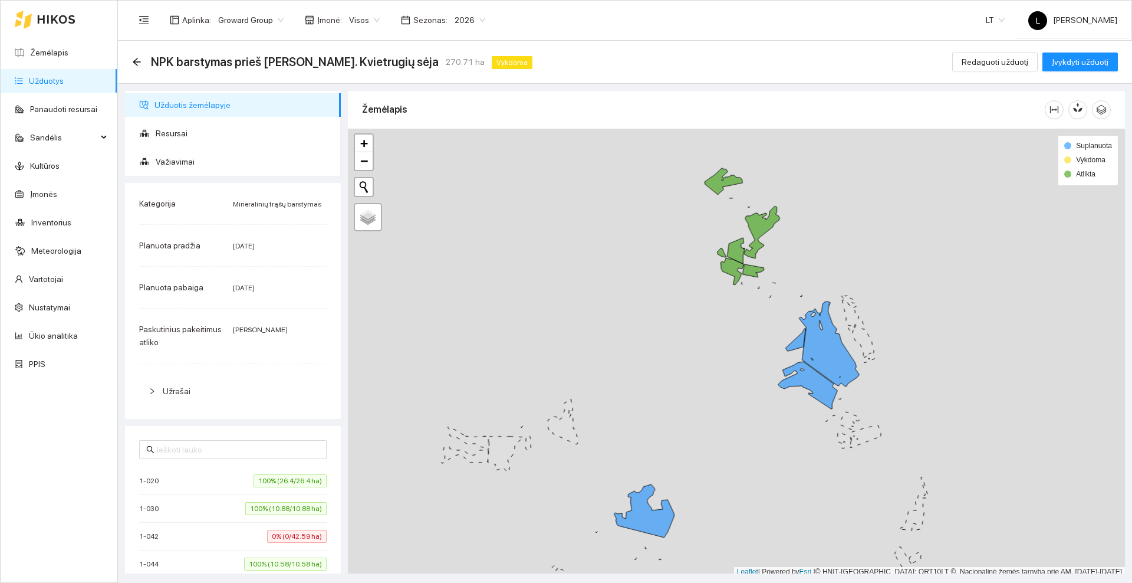
scroll to position [4, 0]
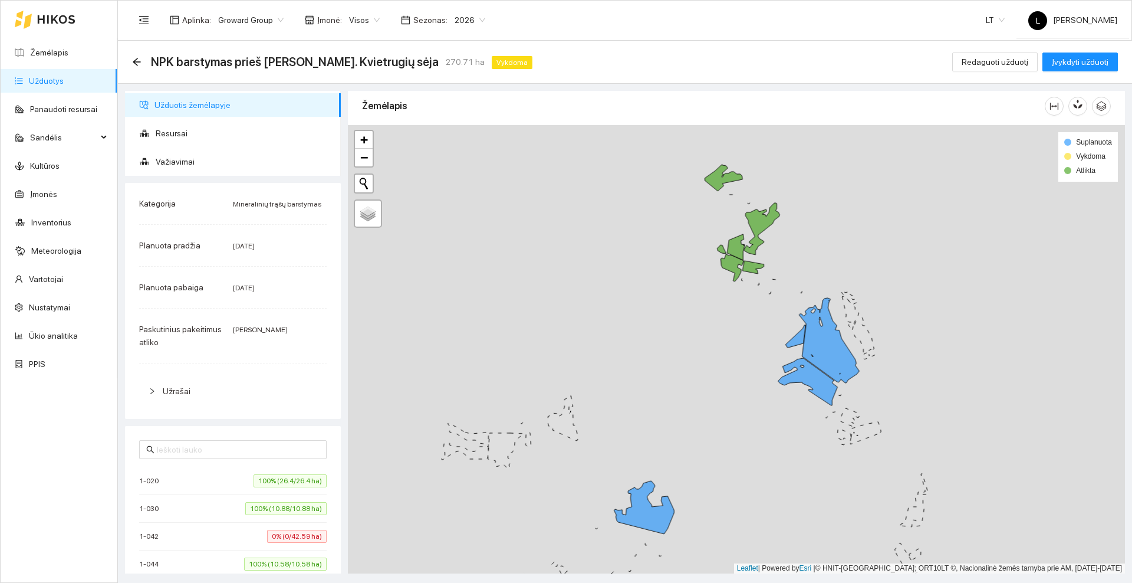
drag, startPoint x: 636, startPoint y: 336, endPoint x: 608, endPoint y: 241, distance: 98.5
click at [608, 241] on div at bounding box center [736, 349] width 777 height 448
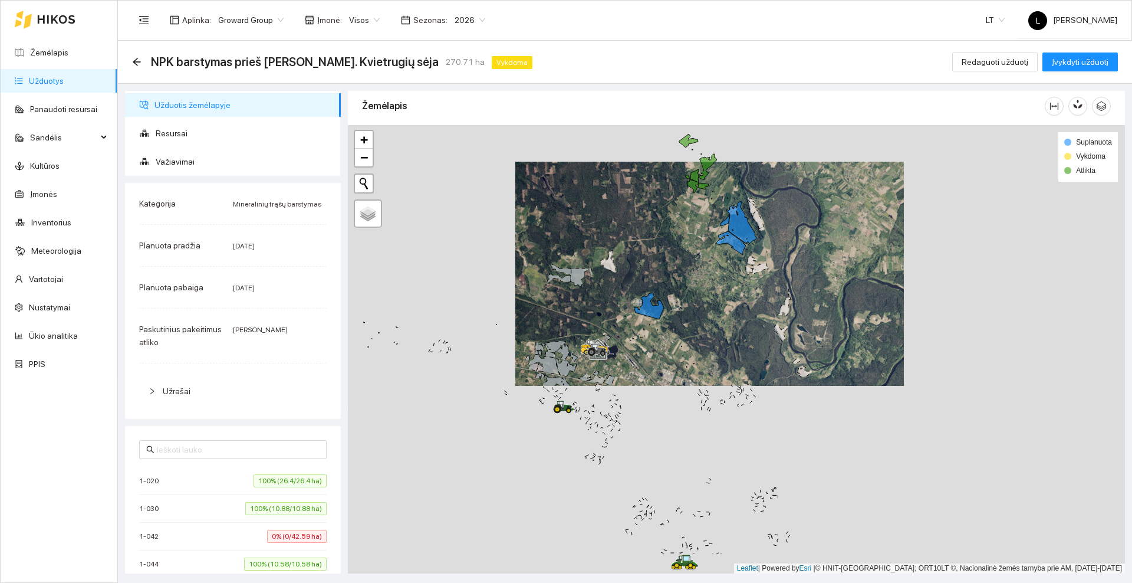
drag, startPoint x: 596, startPoint y: 429, endPoint x: 624, endPoint y: 365, distance: 70.8
click at [624, 365] on div at bounding box center [736, 349] width 777 height 448
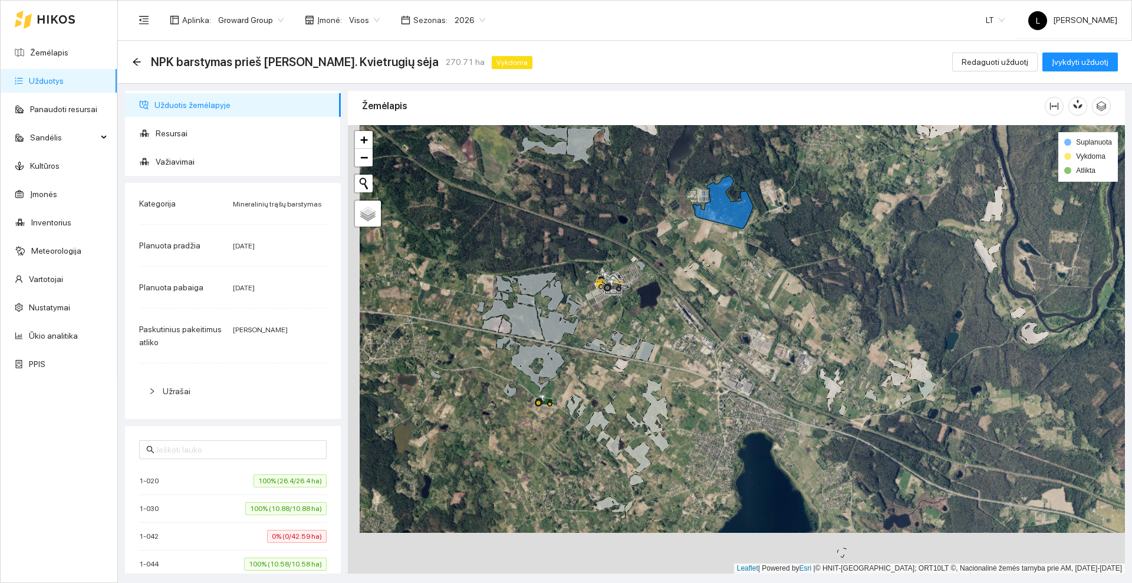
drag, startPoint x: 600, startPoint y: 355, endPoint x: 612, endPoint y: 314, distance: 42.4
click at [612, 314] on div at bounding box center [736, 349] width 777 height 448
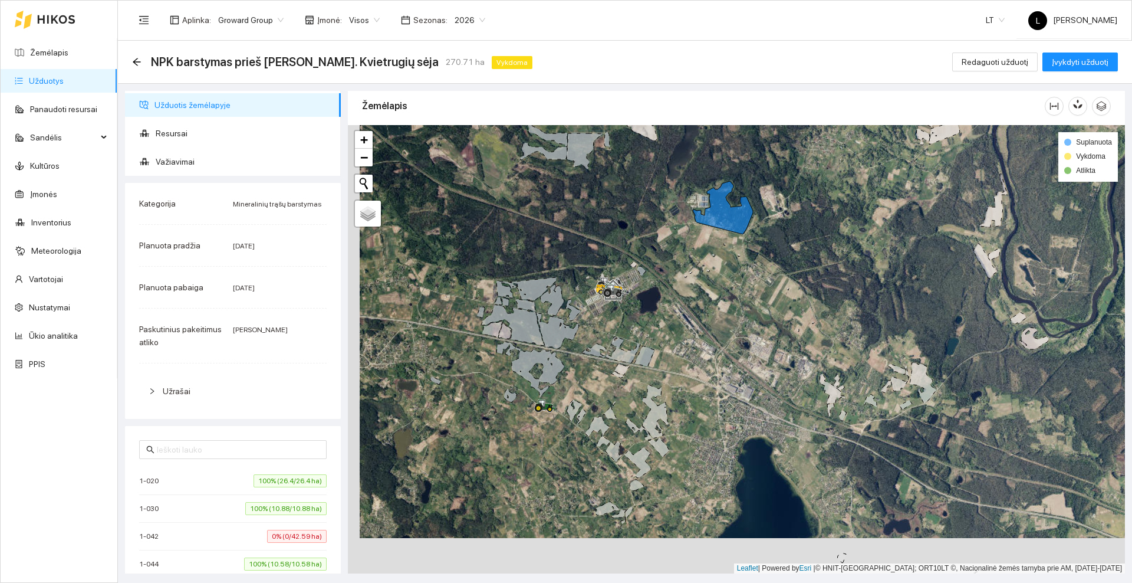
drag, startPoint x: 721, startPoint y: 273, endPoint x: 712, endPoint y: 357, distance: 84.8
click at [712, 357] on div at bounding box center [736, 349] width 777 height 448
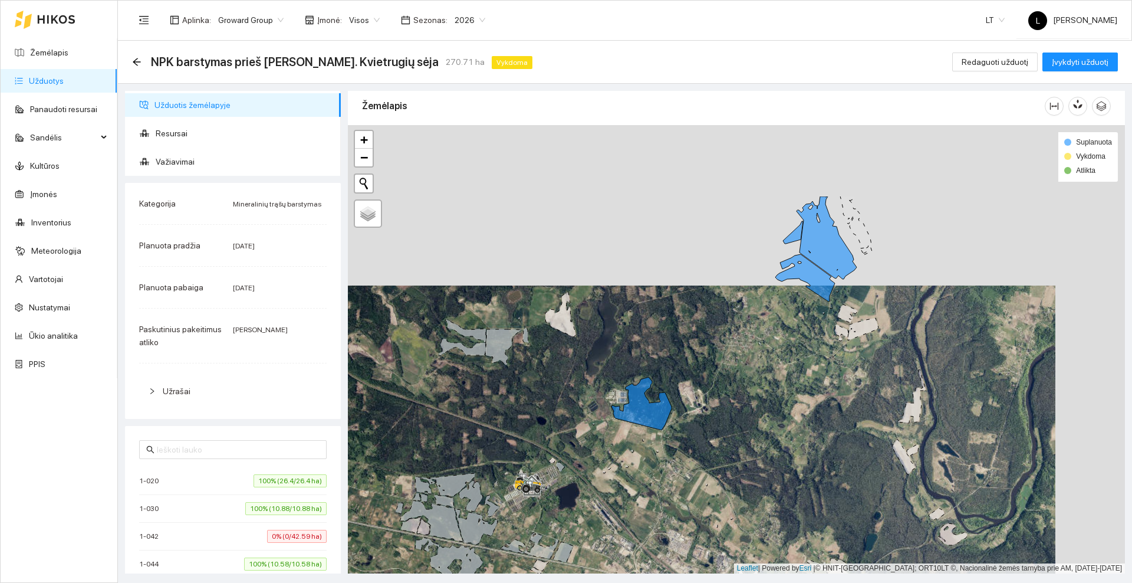
drag, startPoint x: 722, startPoint y: 334, endPoint x: 704, endPoint y: 360, distance: 31.7
click at [704, 360] on div at bounding box center [736, 349] width 777 height 448
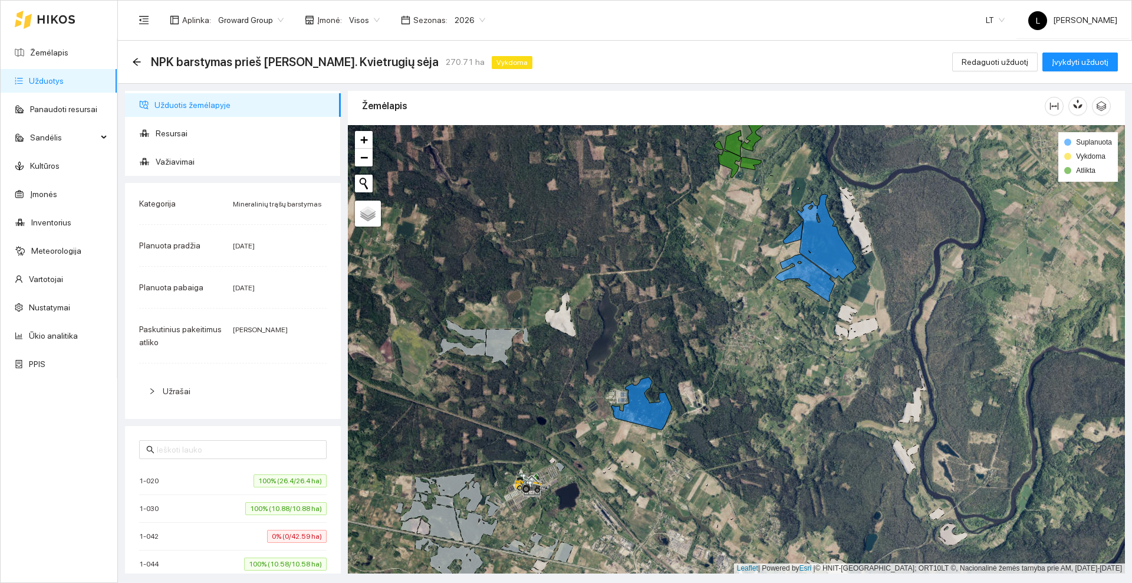
click at [733, 312] on div at bounding box center [736, 349] width 777 height 448
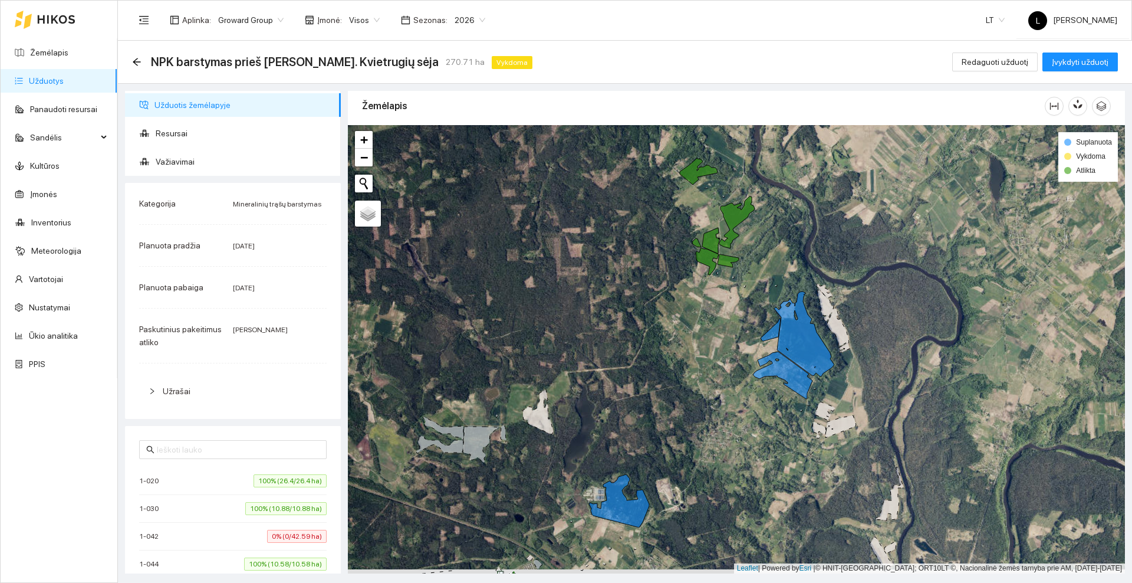
drag, startPoint x: 721, startPoint y: 376, endPoint x: 705, endPoint y: 285, distance: 92.3
click at [705, 285] on div at bounding box center [736, 349] width 777 height 448
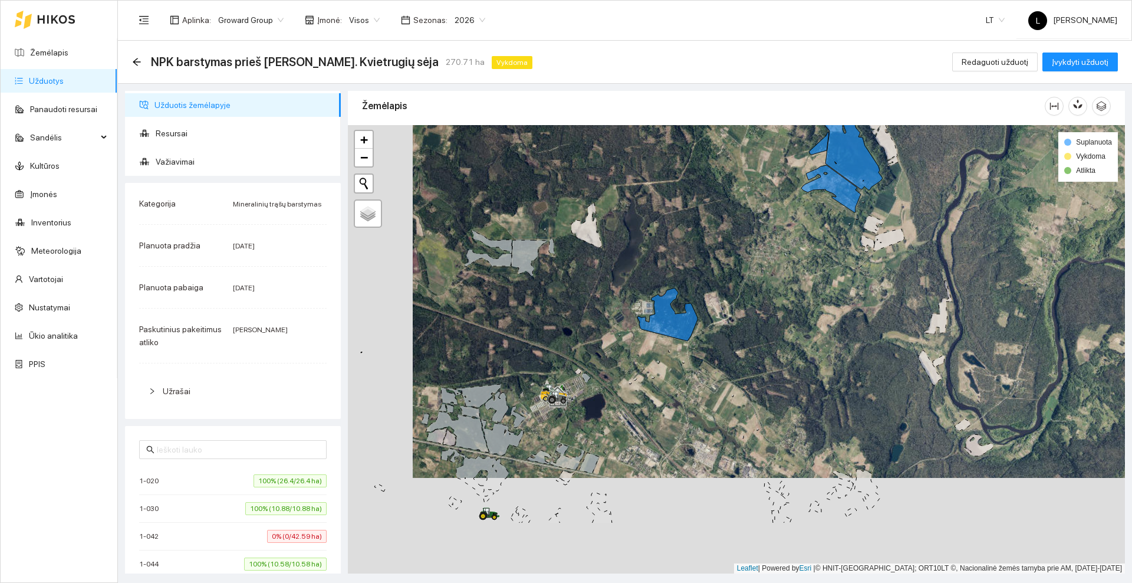
drag, startPoint x: 749, startPoint y: 291, endPoint x: 745, endPoint y: 279, distance: 13.1
click at [764, 275] on div at bounding box center [736, 349] width 777 height 448
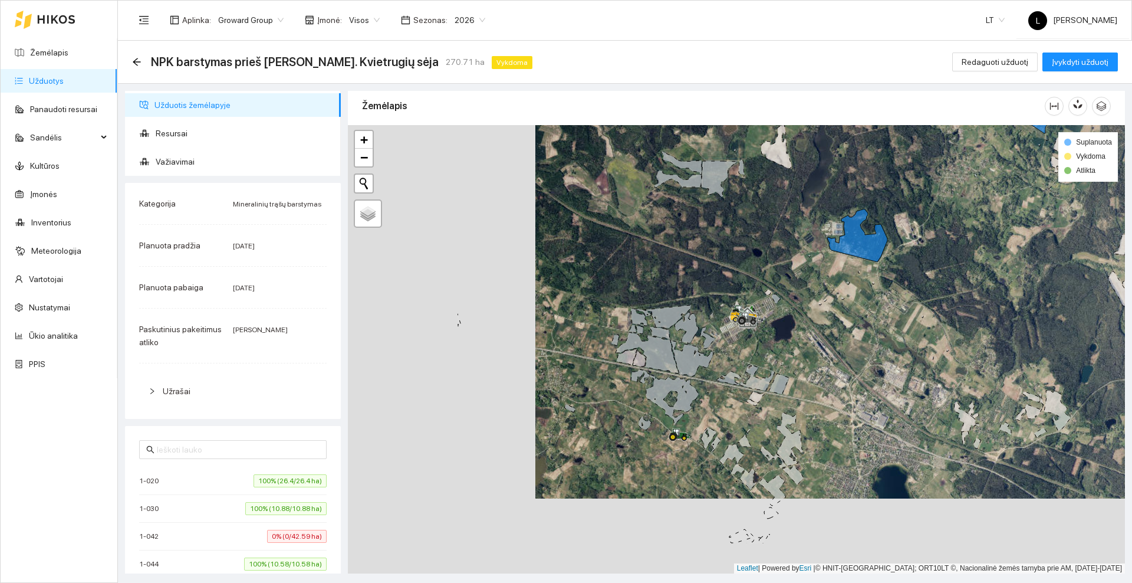
drag, startPoint x: 648, startPoint y: 423, endPoint x: 836, endPoint y: 347, distance: 202.4
click at [836, 347] on div at bounding box center [736, 349] width 777 height 448
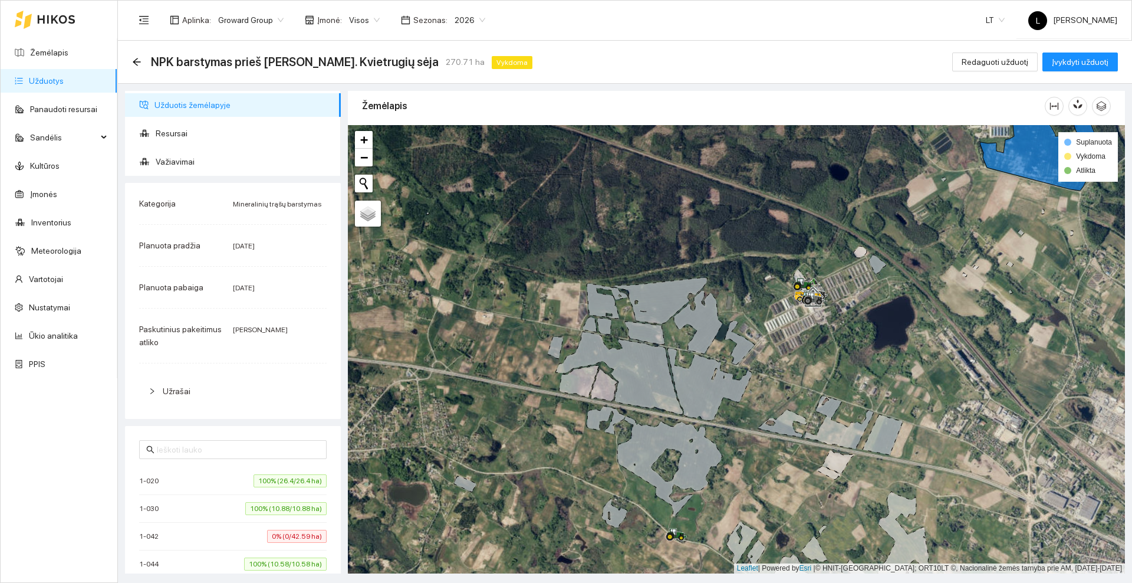
click at [58, 18] on icon at bounding box center [56, 19] width 38 height 9
